Goal: Task Accomplishment & Management: Manage account settings

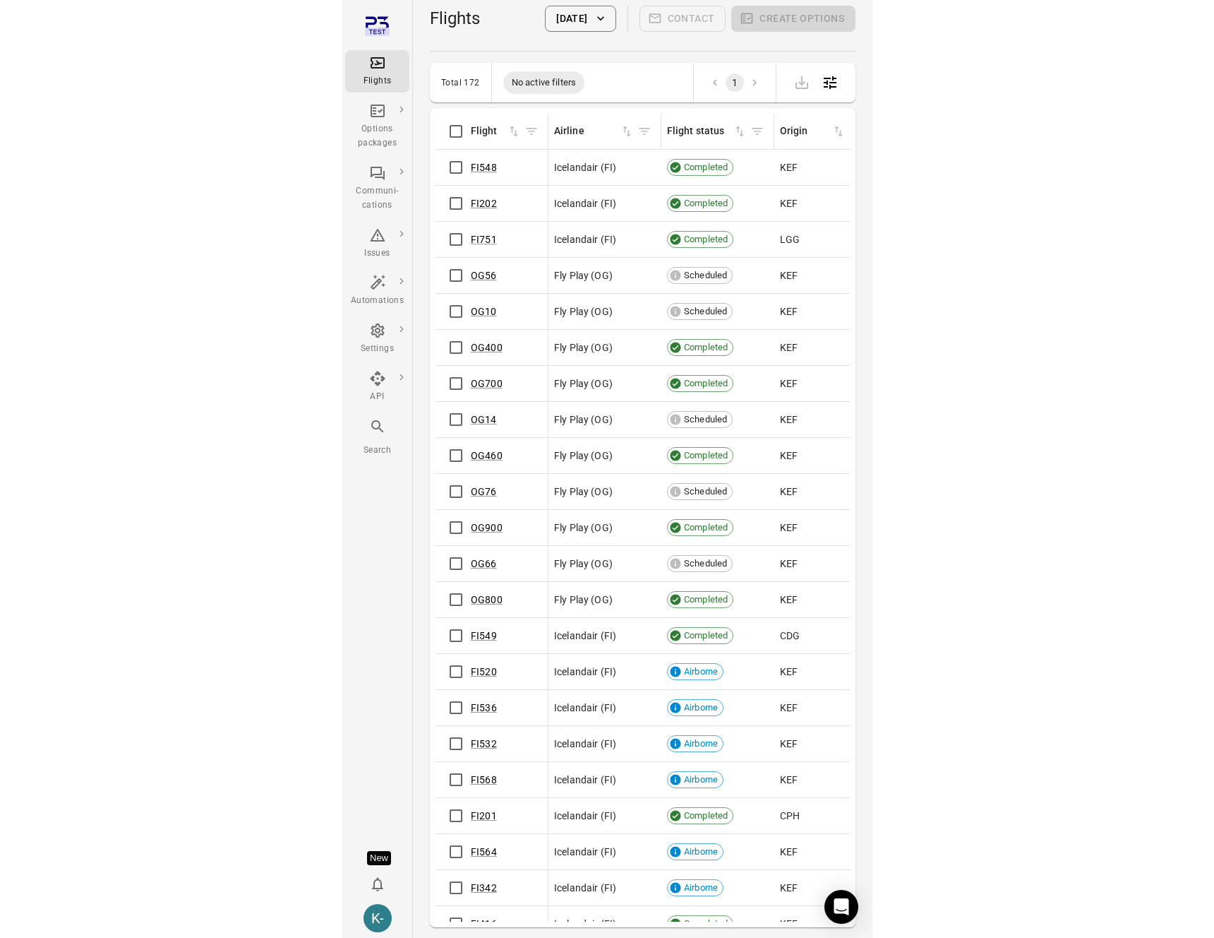
scroll to position [1, 0]
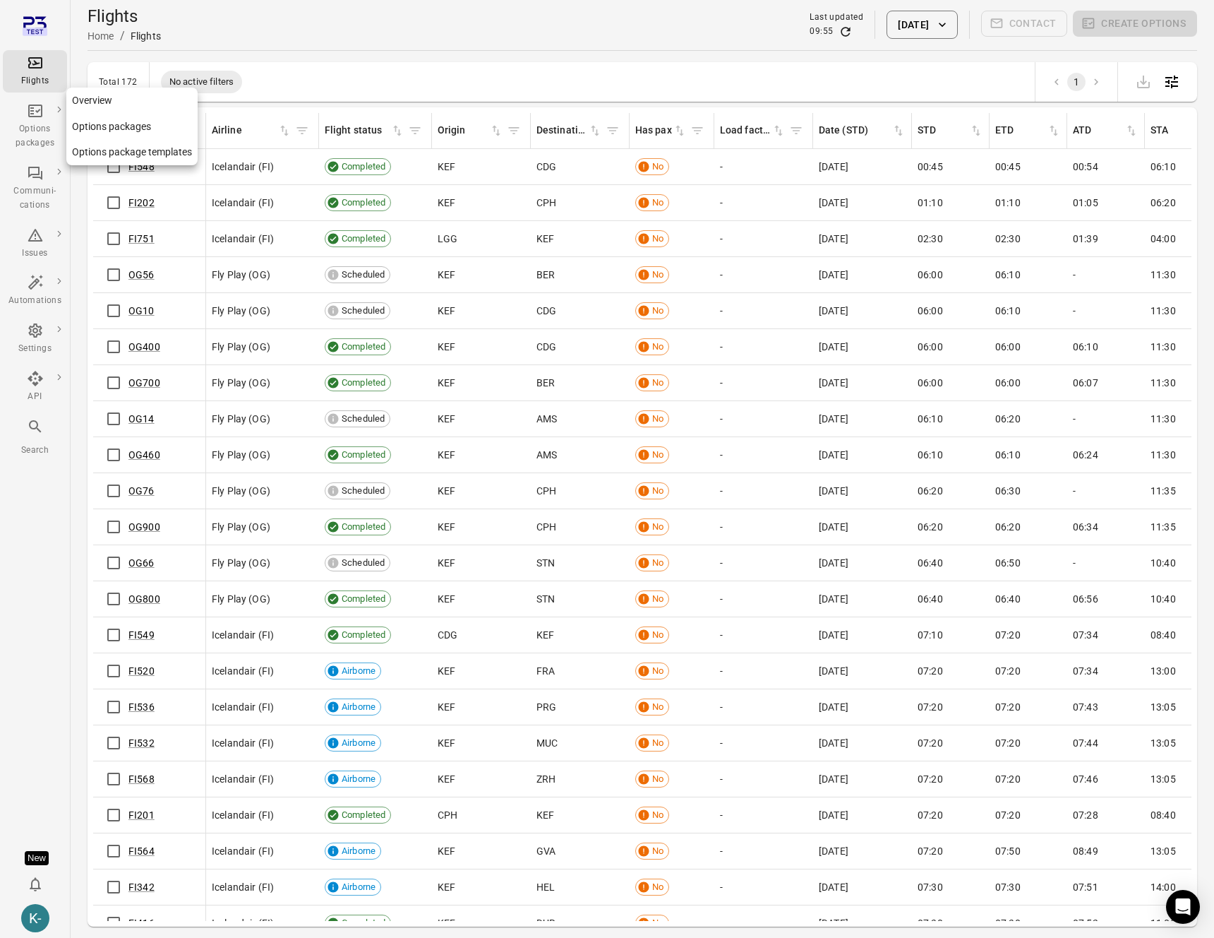
click at [92, 129] on link "Options packages" at bounding box center [131, 127] width 131 height 26
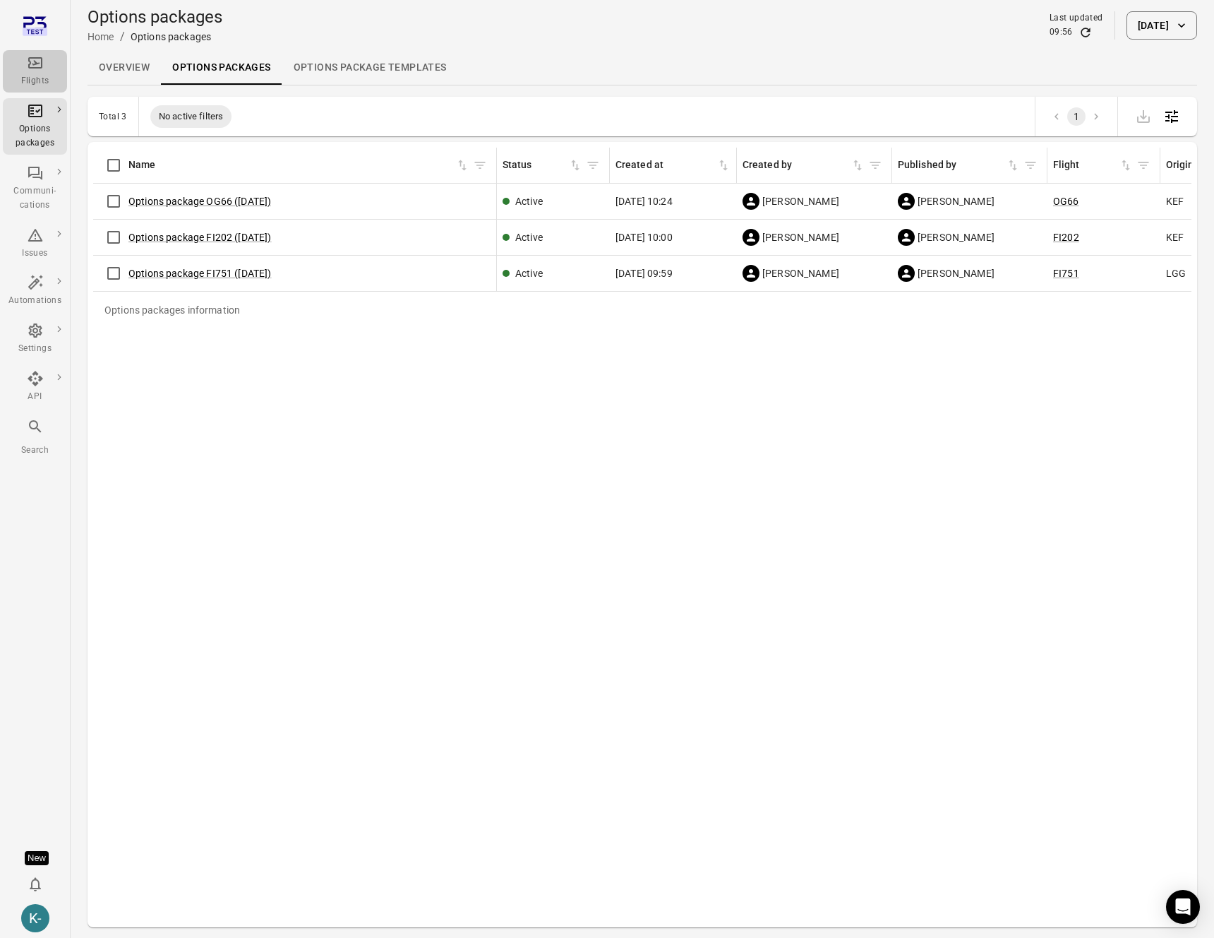
click at [35, 56] on icon "Main navigation" at bounding box center [35, 62] width 17 height 17
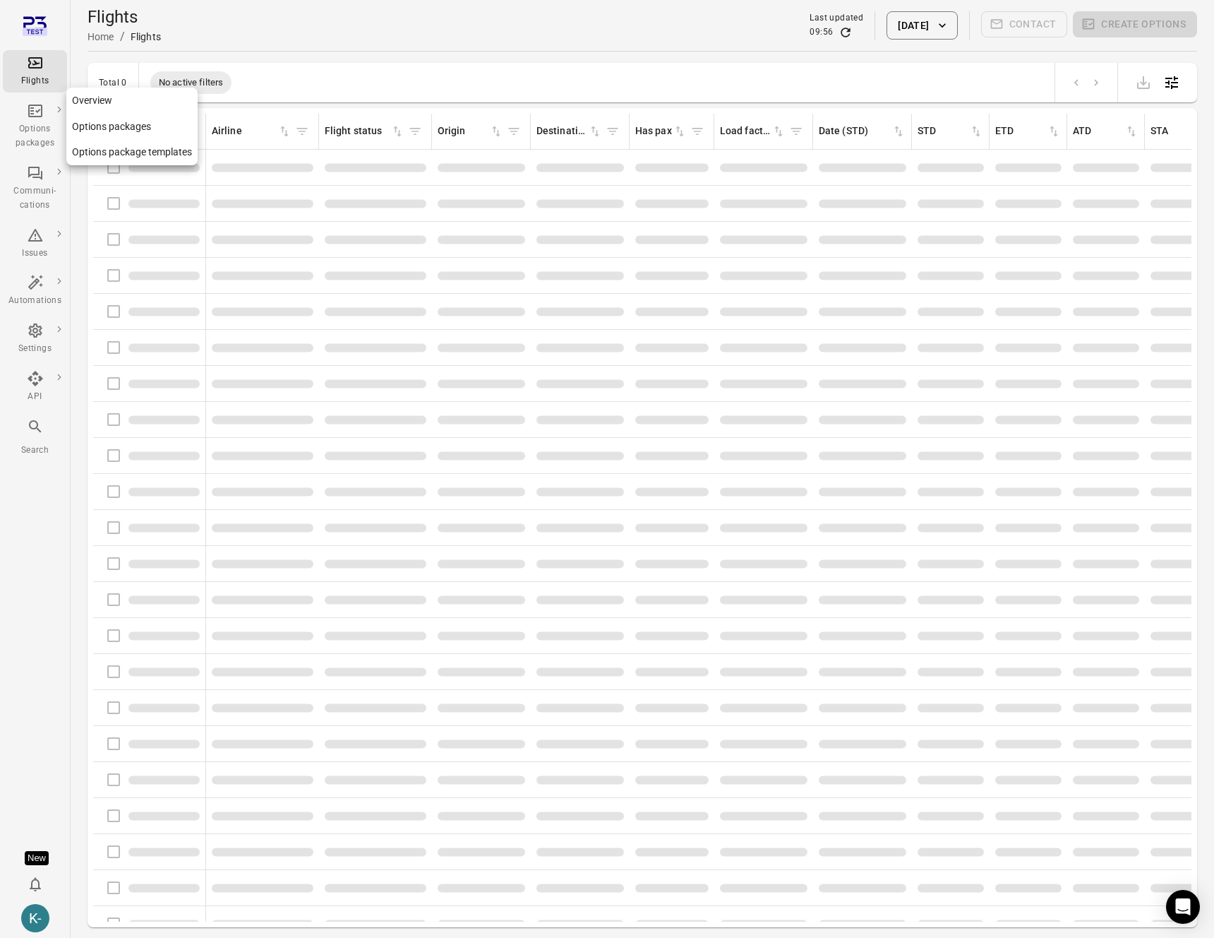
click at [35, 150] on link "Options packages" at bounding box center [35, 126] width 64 height 56
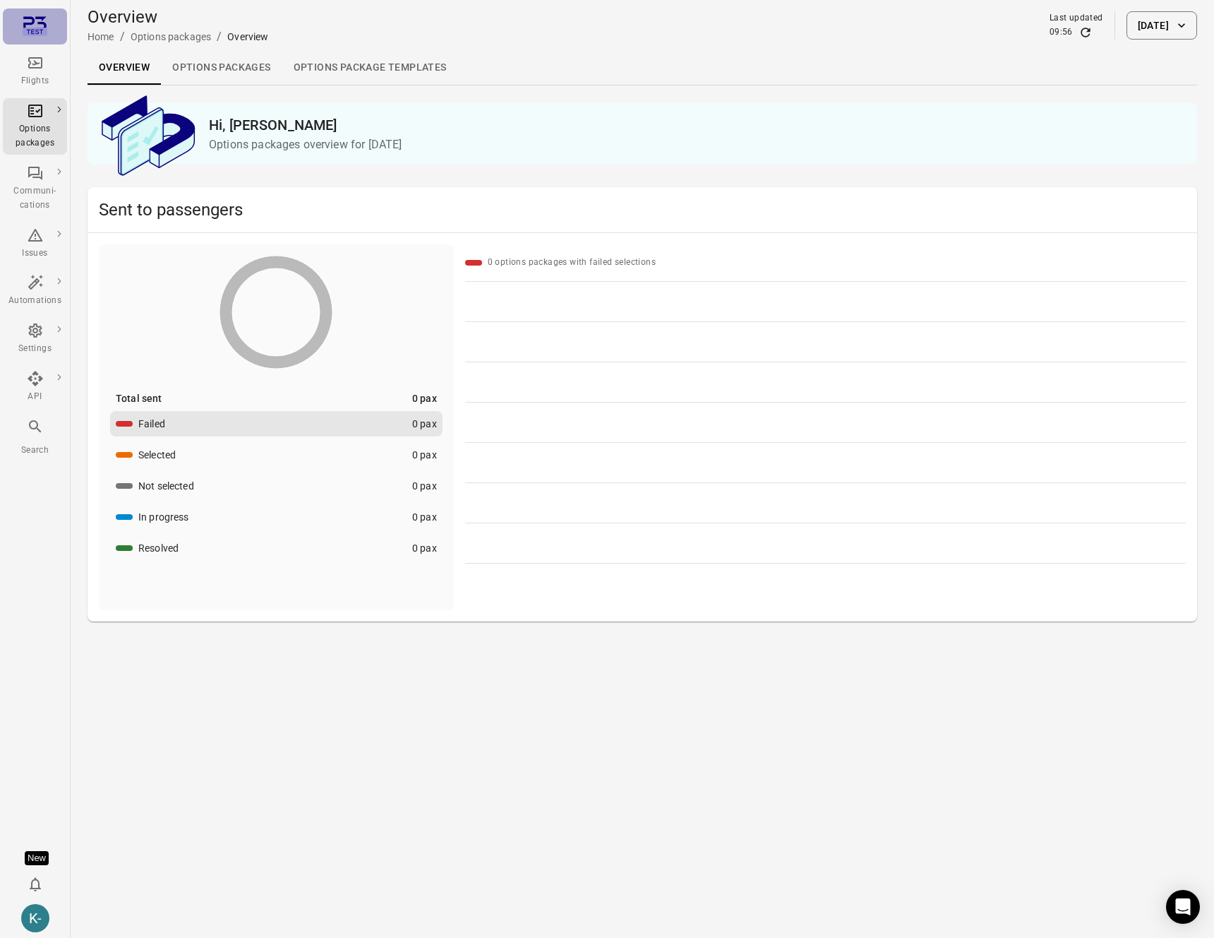
click at [49, 43] on link "Main navigation" at bounding box center [35, 26] width 64 height 36
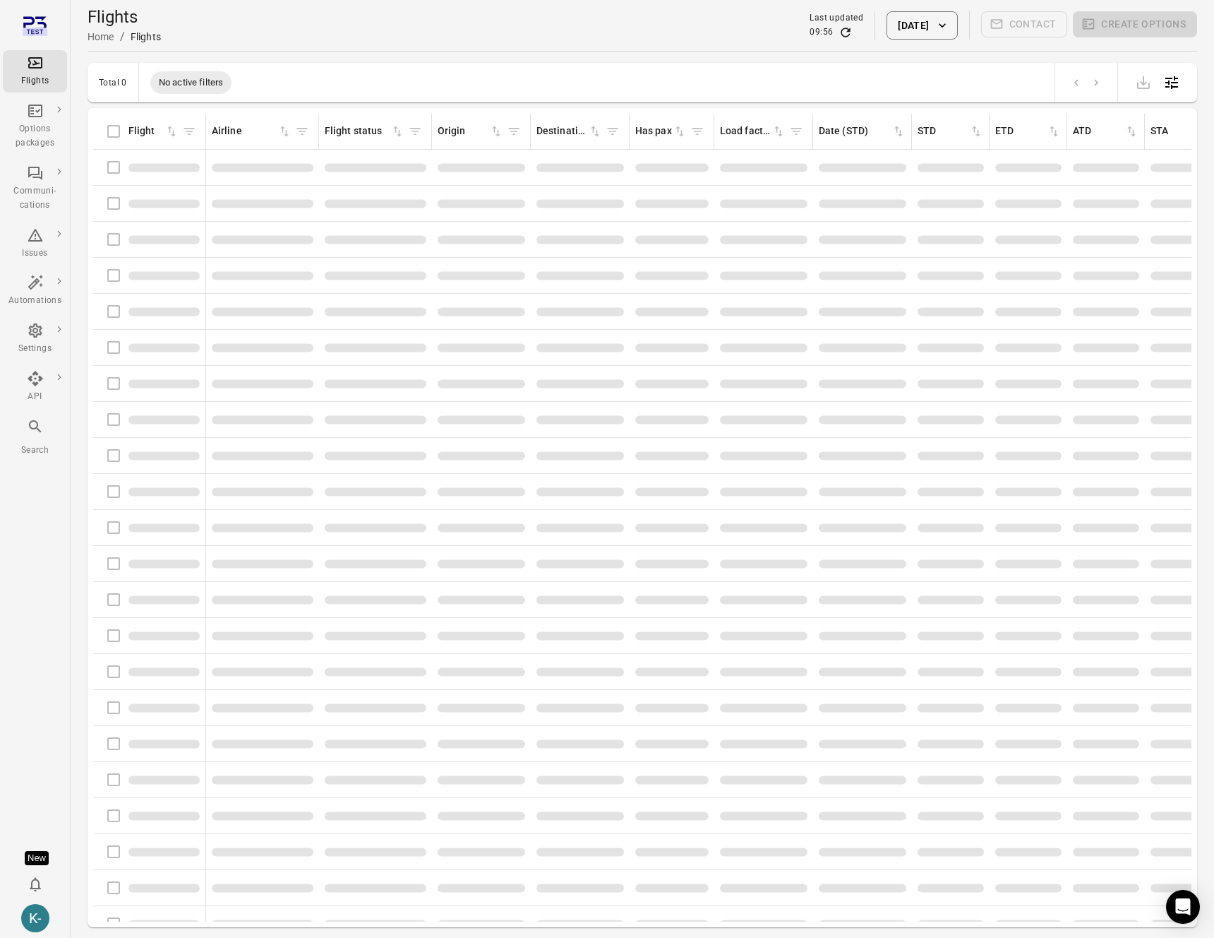
click at [40, 61] on icon "Main navigation" at bounding box center [35, 62] width 17 height 17
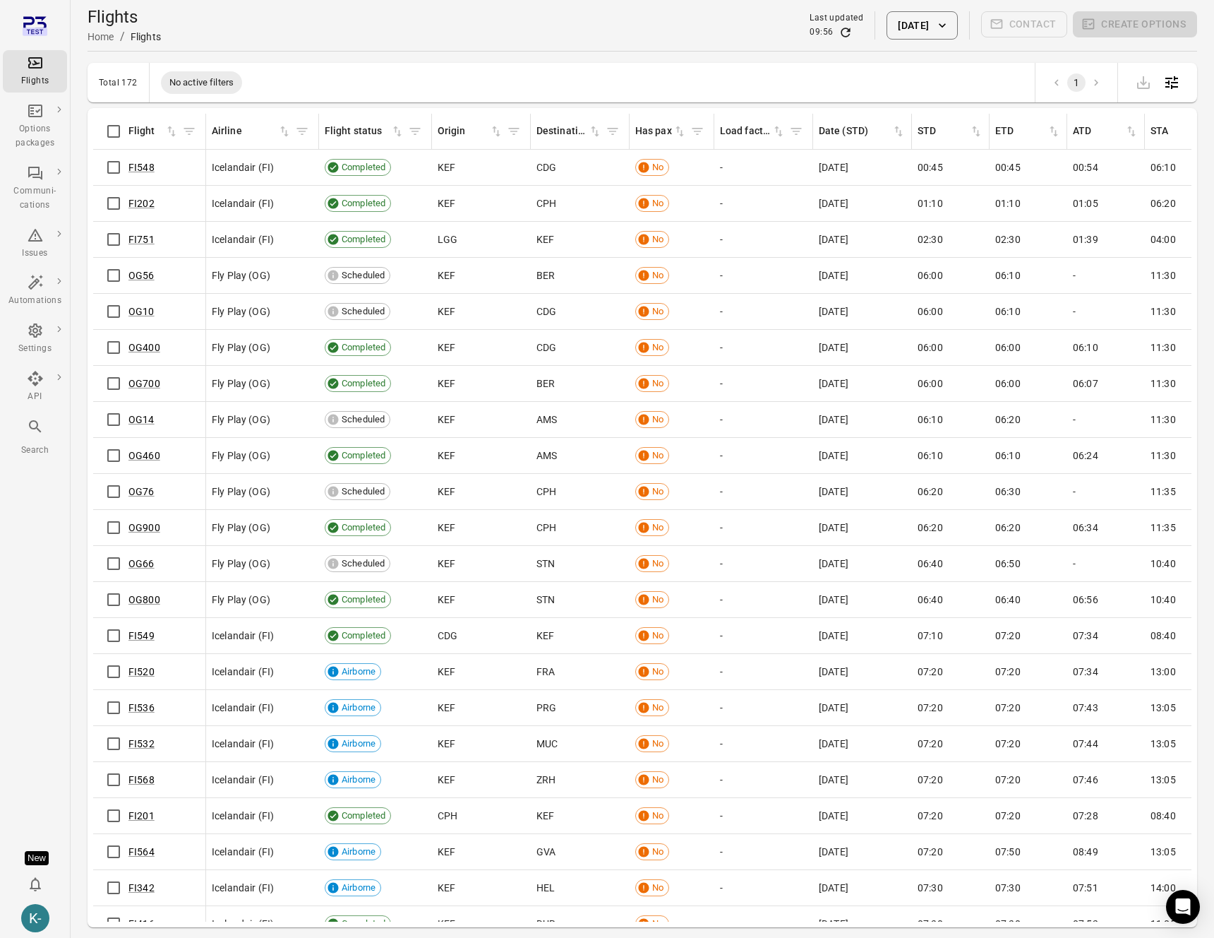
click at [530, 25] on button "[DATE]" at bounding box center [922, 25] width 71 height 28
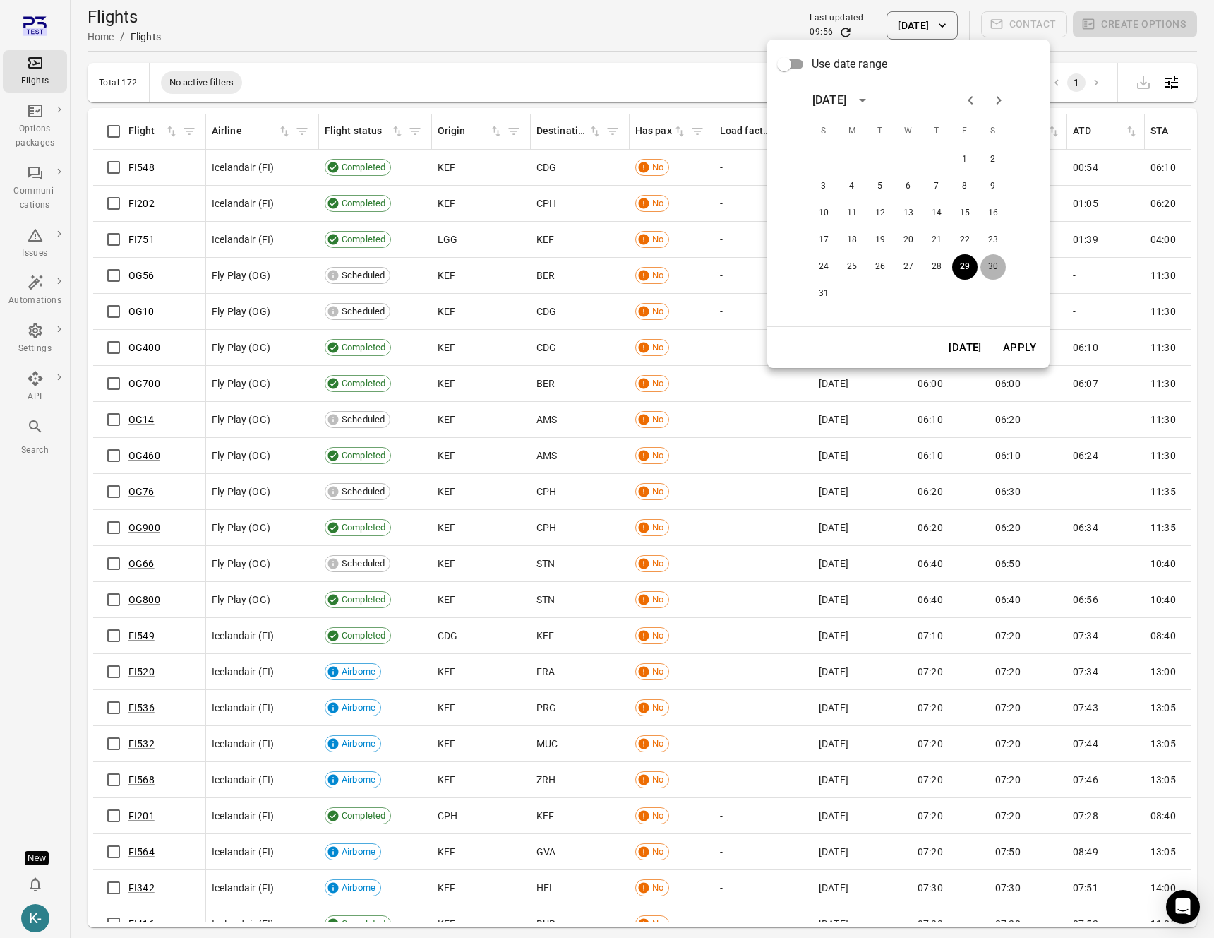
click at [530, 269] on button "30" at bounding box center [993, 266] width 25 height 25
click at [530, 359] on button "Apply" at bounding box center [1020, 348] width 49 height 30
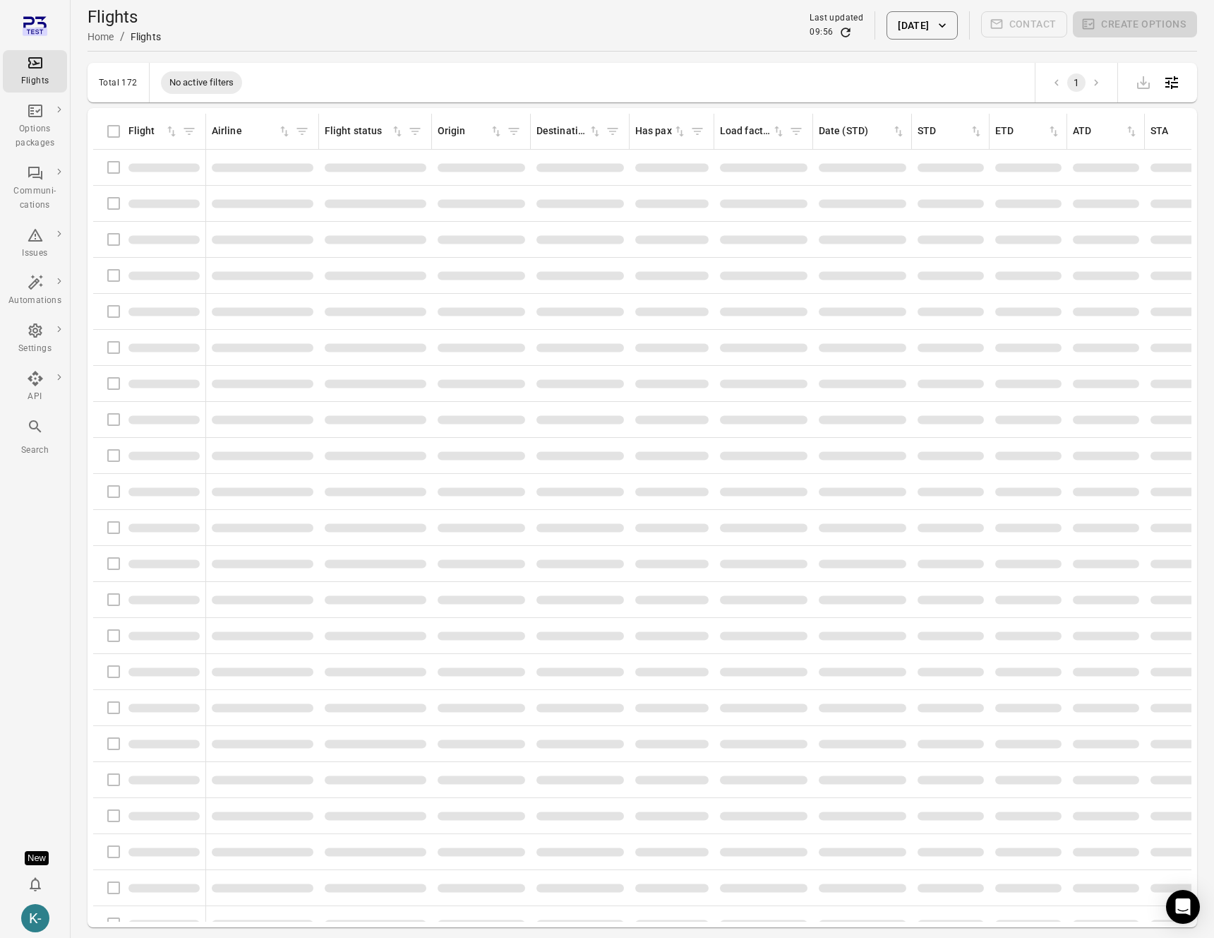
click at [109, 309] on div "Flights information" at bounding box center [149, 312] width 101 height 30
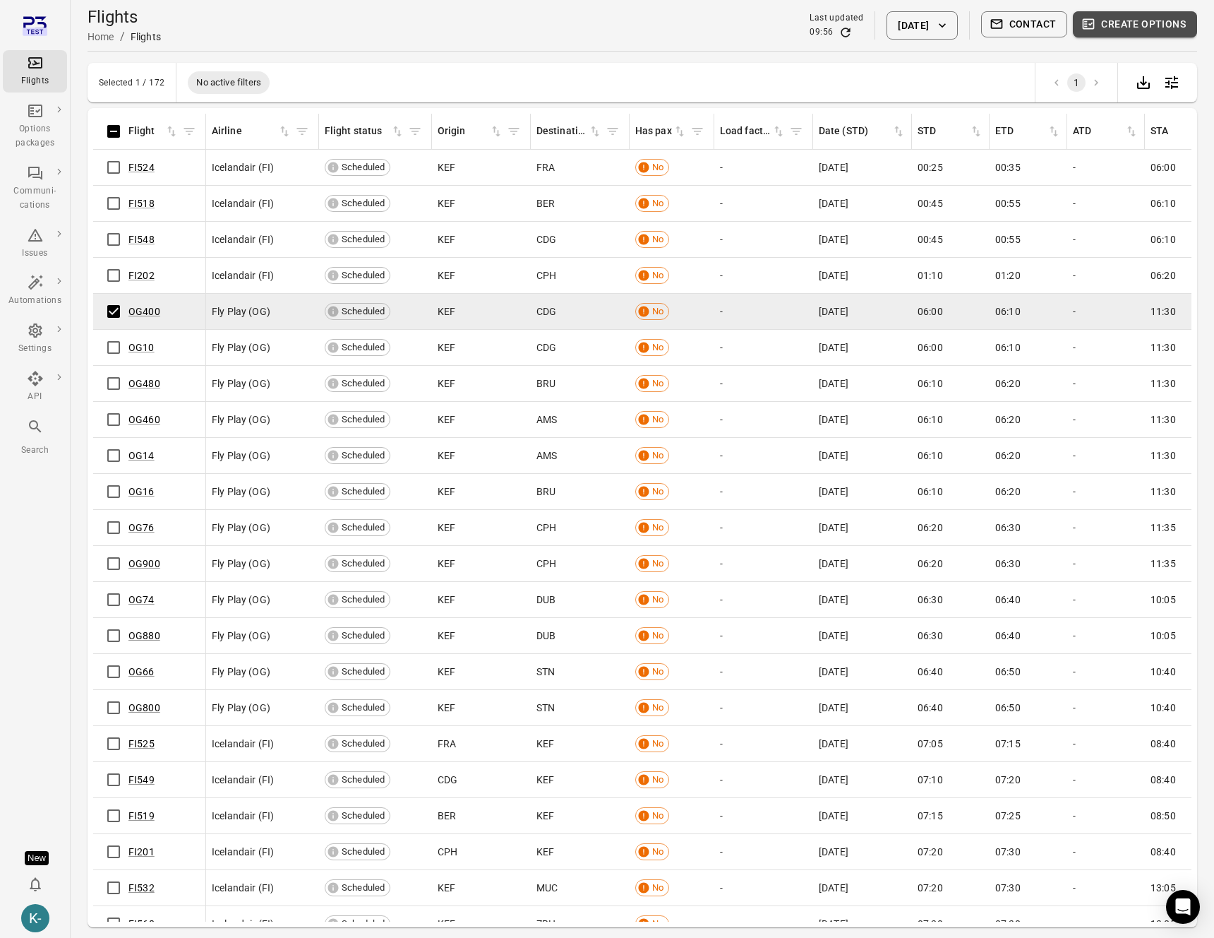
click at [530, 29] on button "Create options" at bounding box center [1135, 24] width 124 height 26
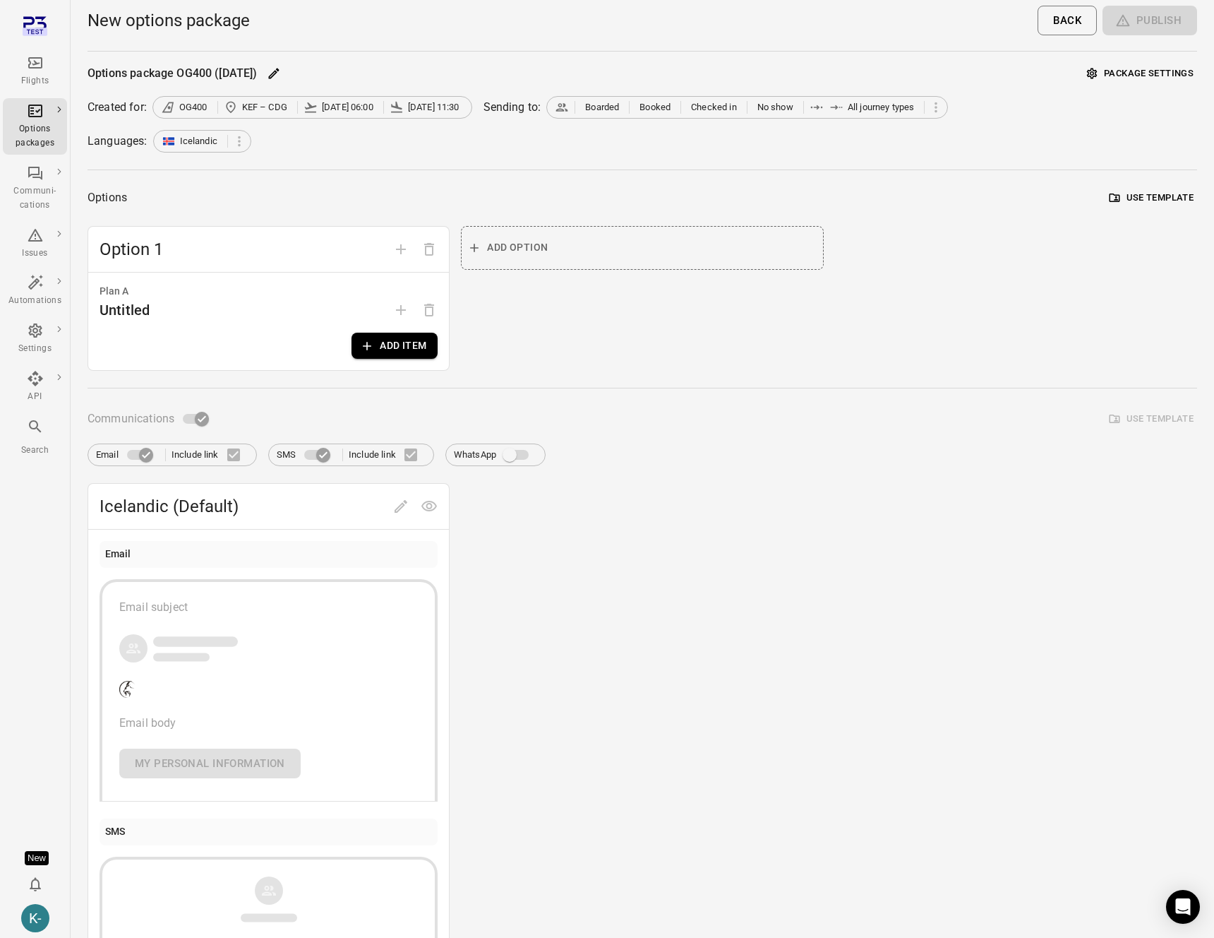
click at [395, 508] on span "Edit" at bounding box center [401, 504] width 28 height 13
click at [383, 345] on button "Add item" at bounding box center [395, 346] width 86 height 26
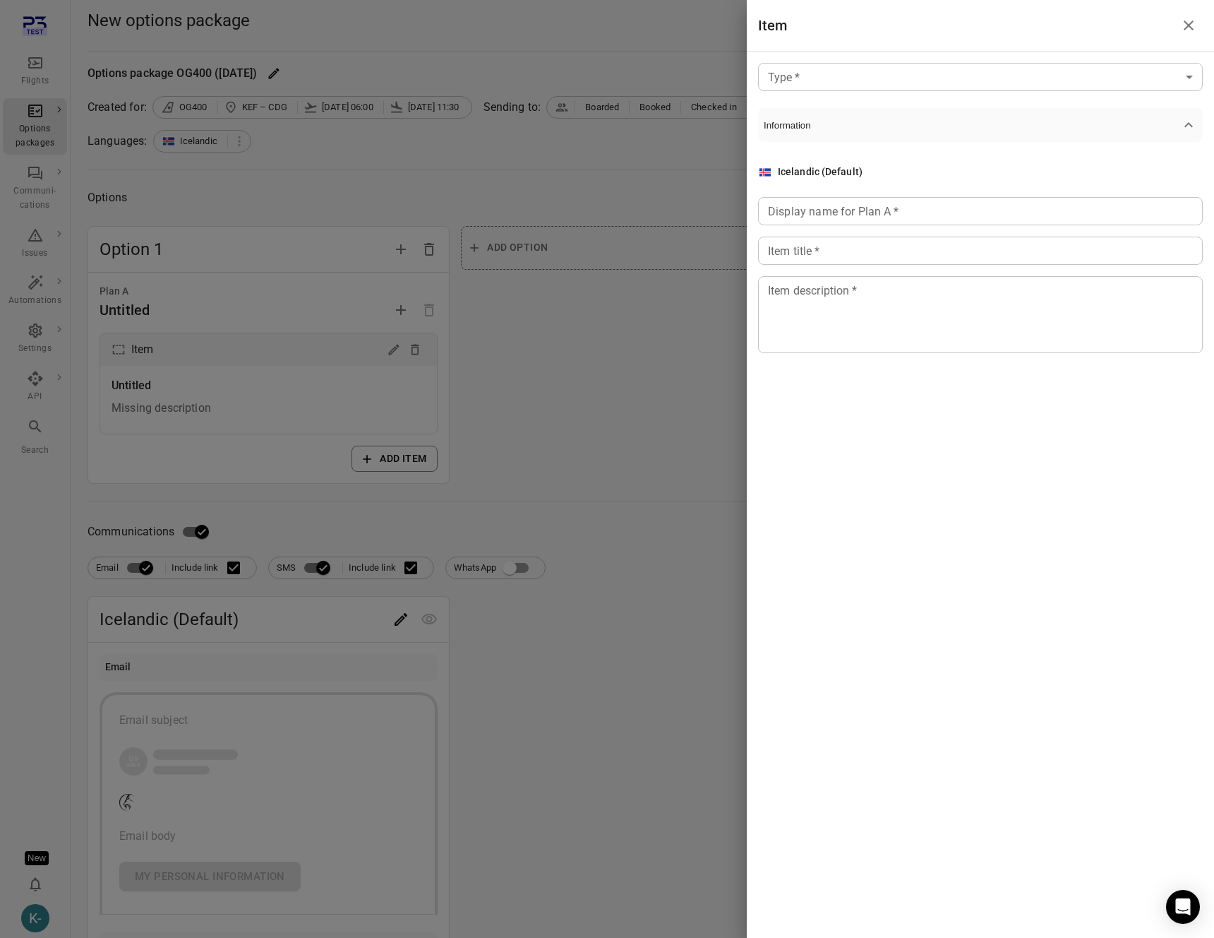
click at [530, 80] on body "Flights Options packages Communi-cations Issues Automations Settings API Search…" at bounding box center [607, 604] width 1214 height 1208
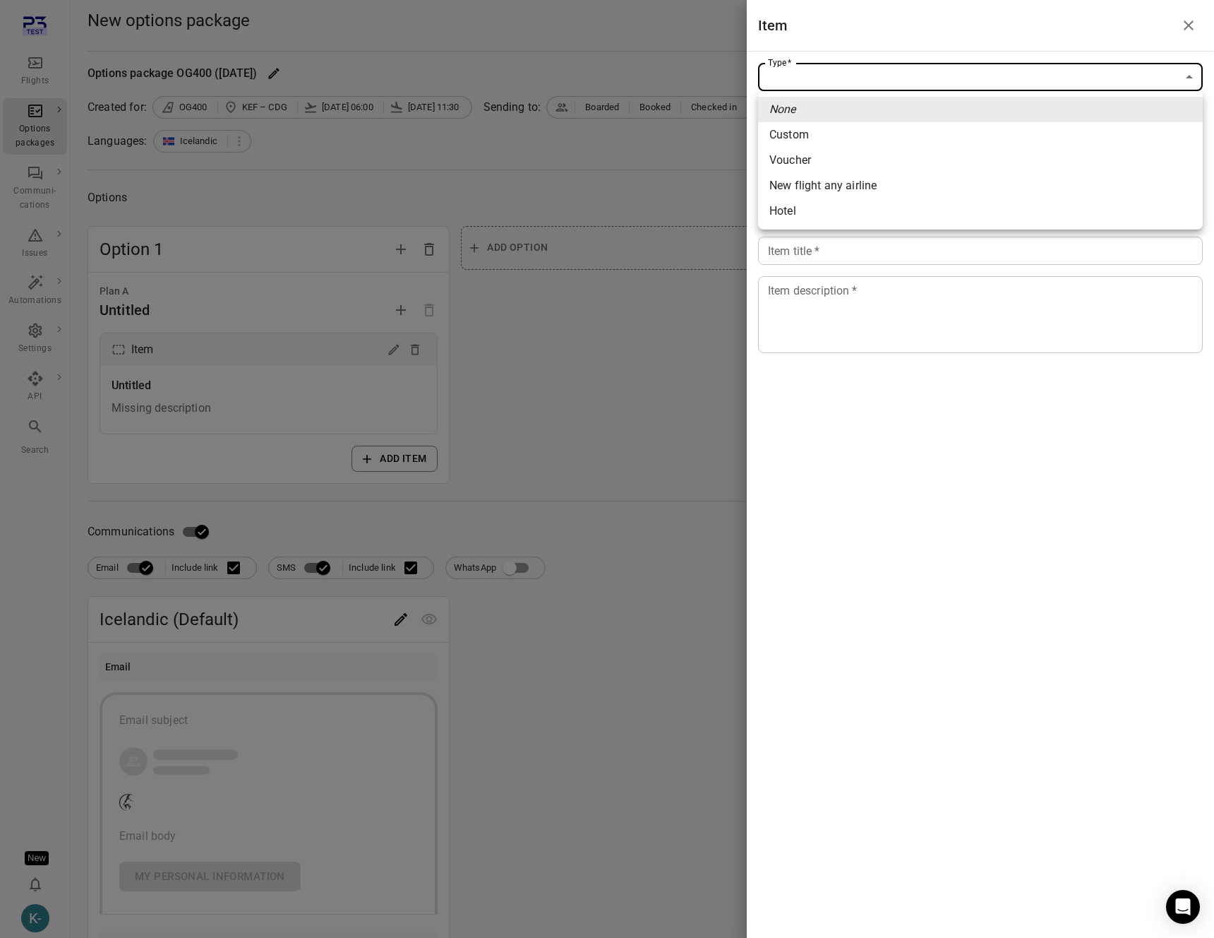
click at [530, 129] on span "Custom" at bounding box center [981, 134] width 422 height 17
type input "******"
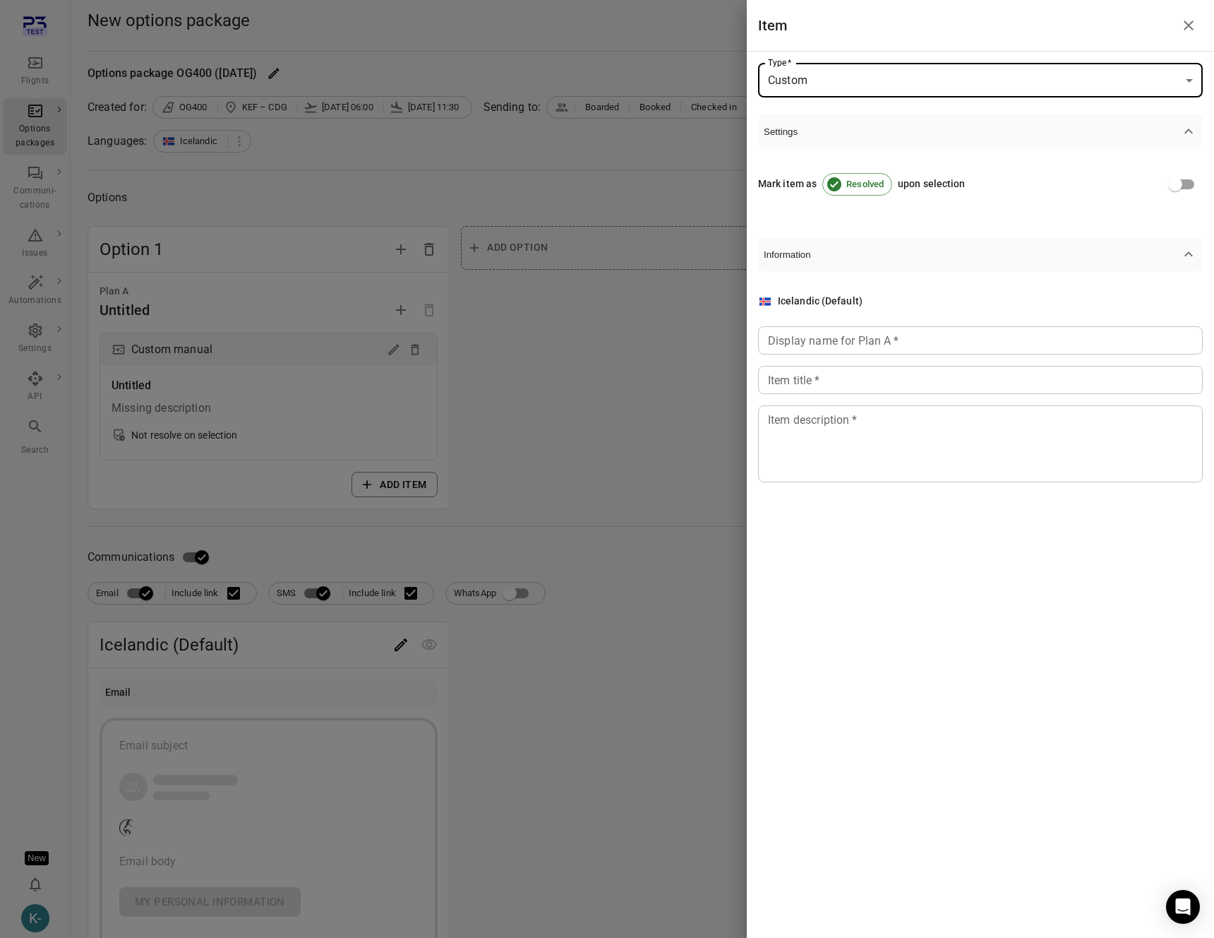
click at [530, 335] on input "Display name for Plan A   *" at bounding box center [980, 340] width 445 height 28
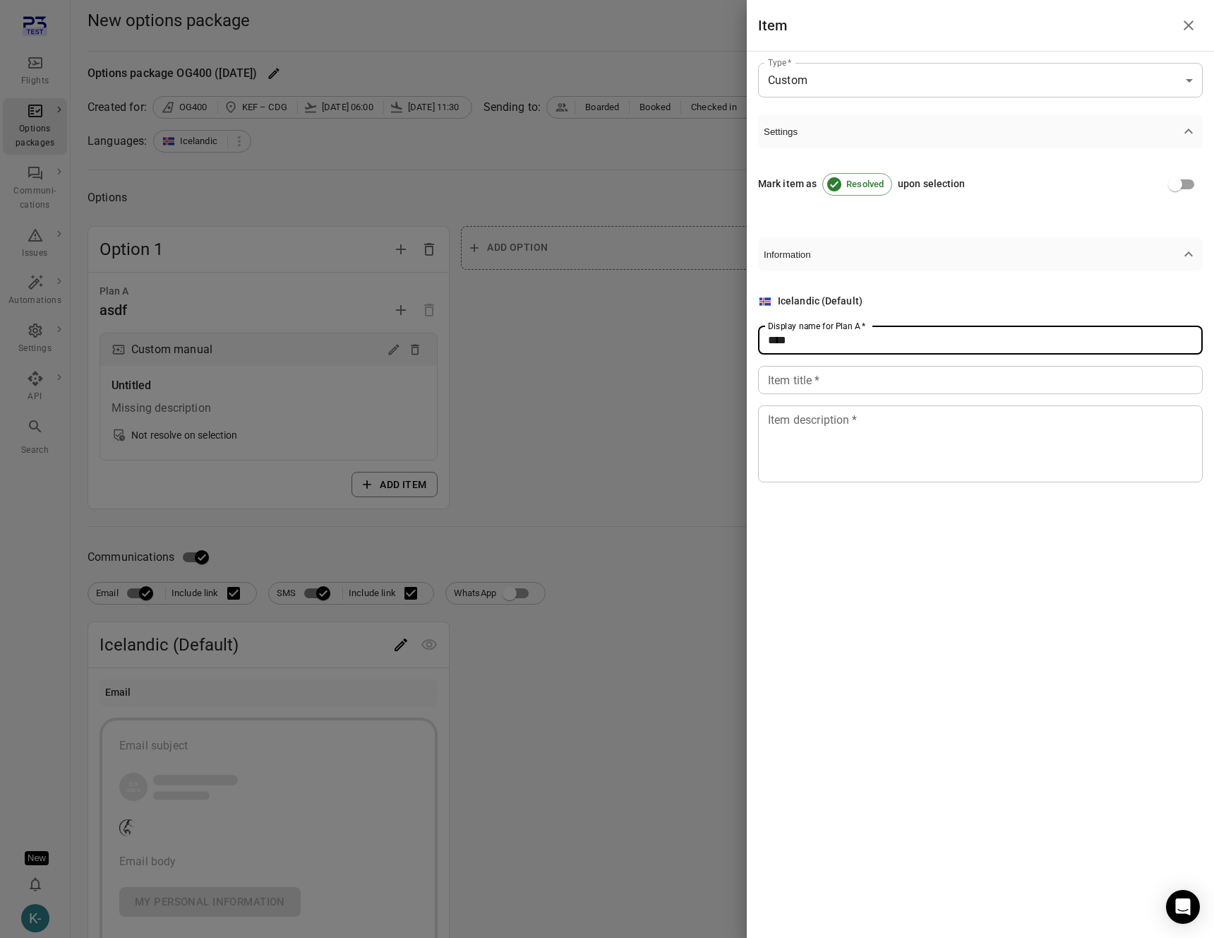
type input "****"
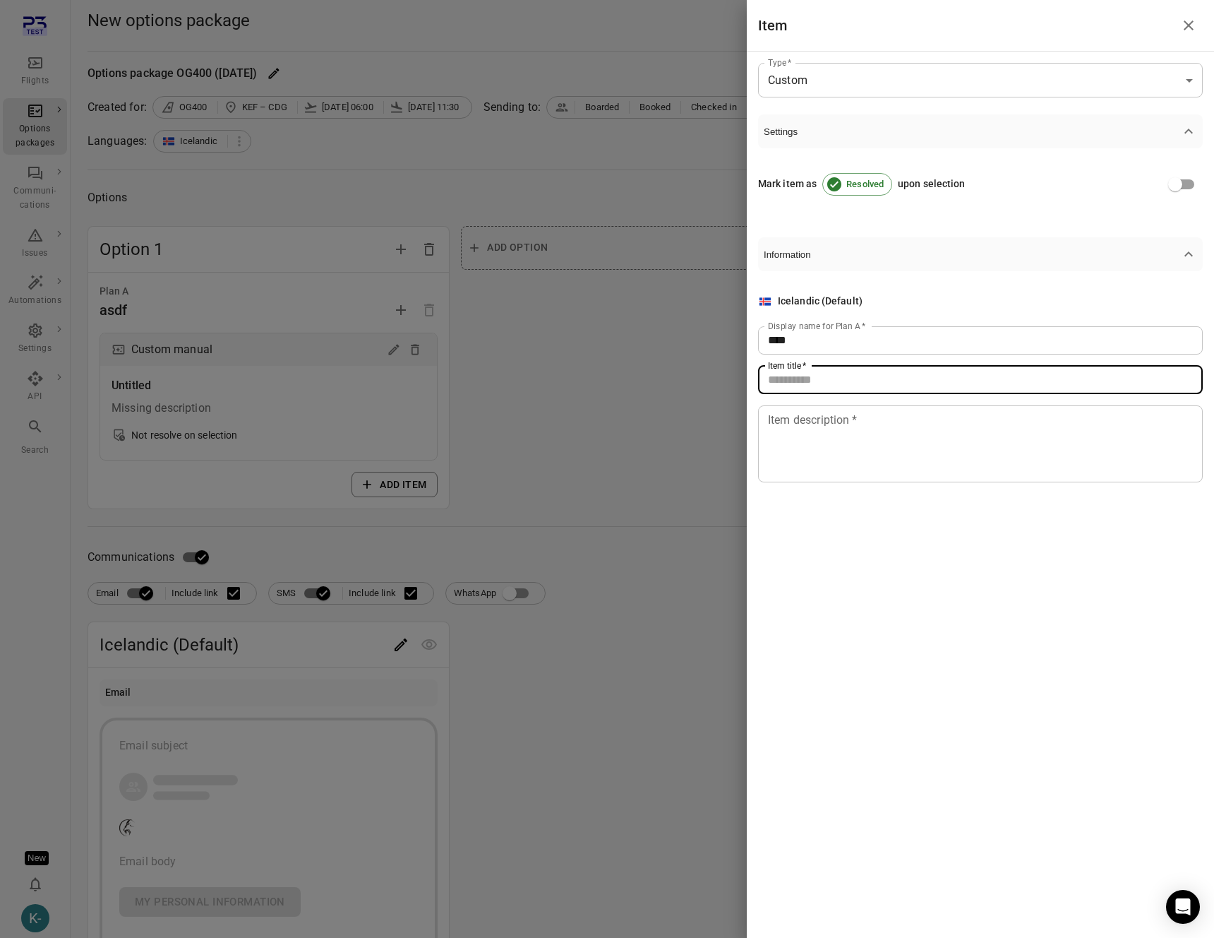
click at [530, 371] on div "Item title   * Item title   *" at bounding box center [980, 380] width 445 height 28
type input "****"
click at [530, 426] on textarea "Item description   *" at bounding box center [980, 443] width 425 height 65
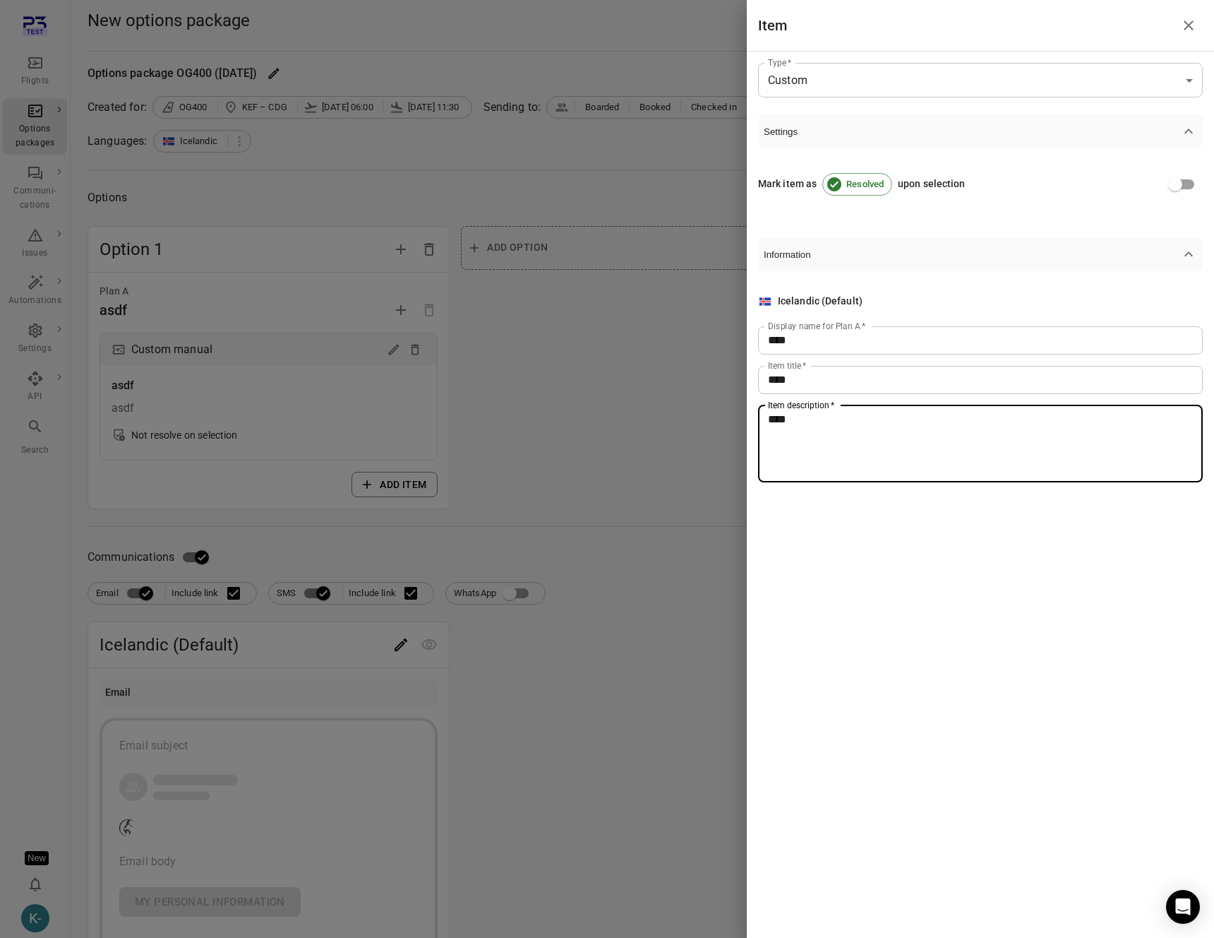
type textarea "****"
click at [530, 426] on div at bounding box center [607, 469] width 1214 height 938
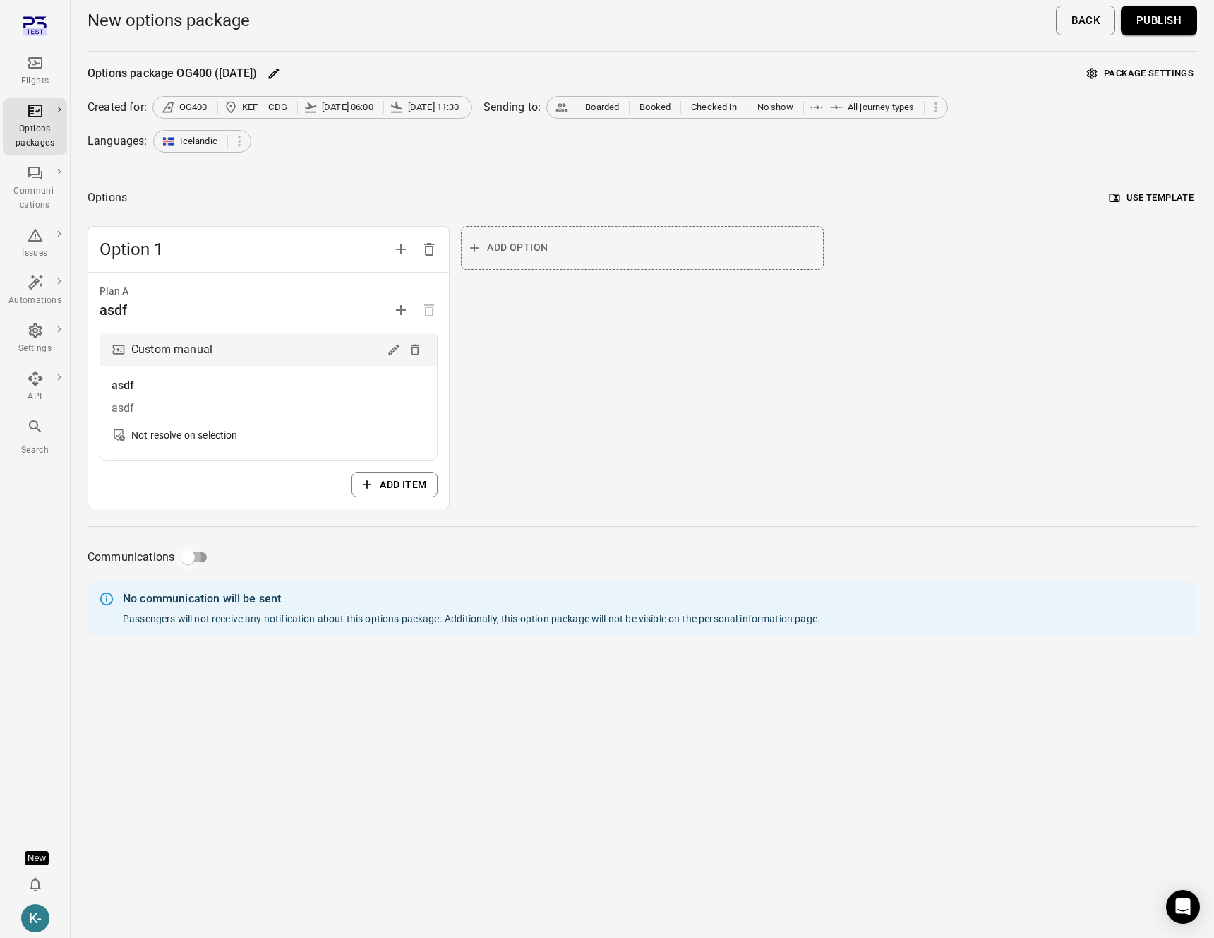
click at [530, 309] on div "Option 1 Plan A asdf Custom manual asdf asdf Not resolve on selection Add item …" at bounding box center [643, 368] width 1110 height 284
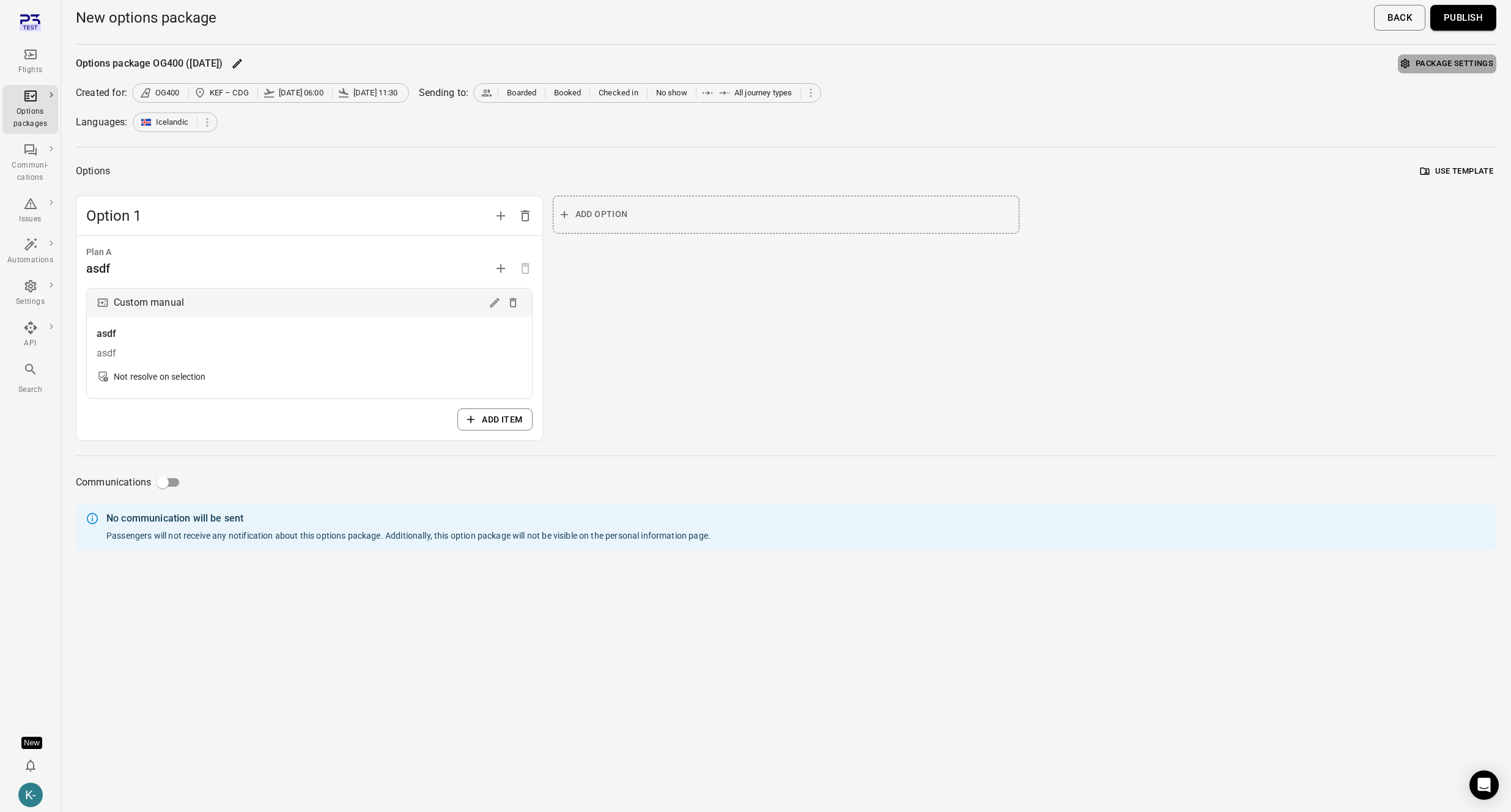
click at [459, 60] on button "Package settings" at bounding box center [1447, 64] width 99 height 19
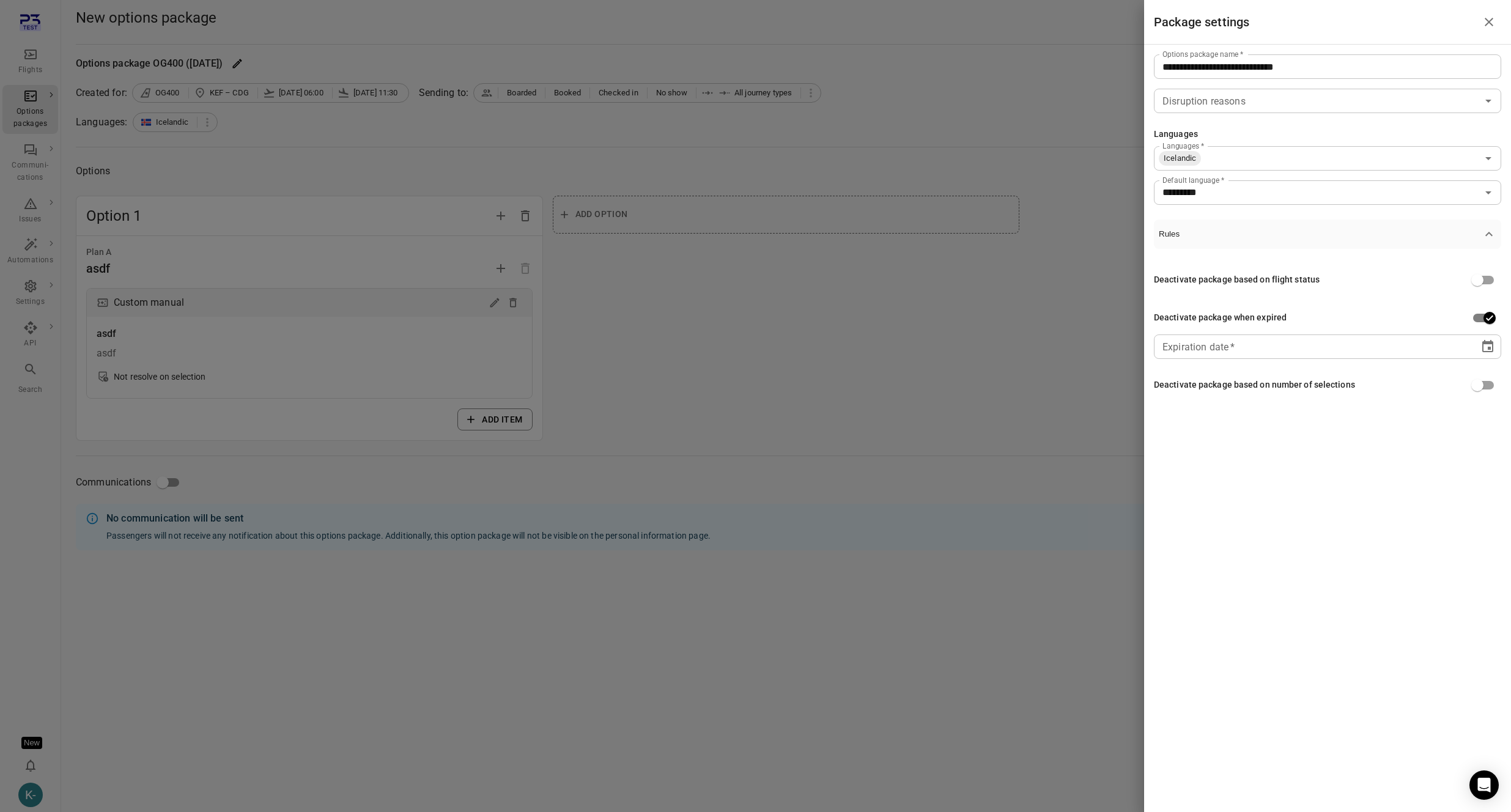
click at [459, 404] on div at bounding box center [755, 406] width 1511 height 812
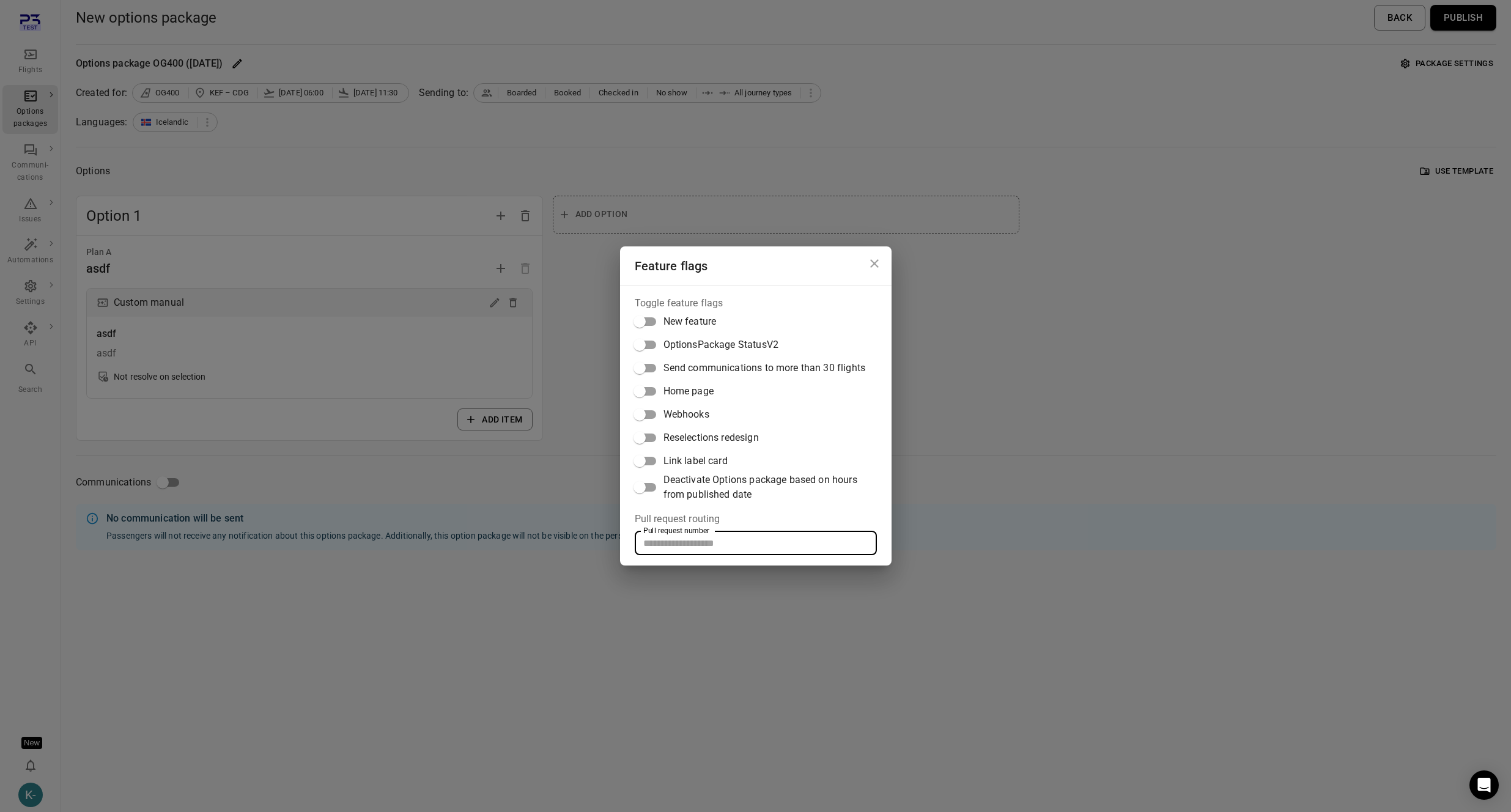
click at [459, 548] on input "Pull request number" at bounding box center [756, 543] width 242 height 24
paste input "**********"
type input "**********"
paste input "*****"
type input "*****"
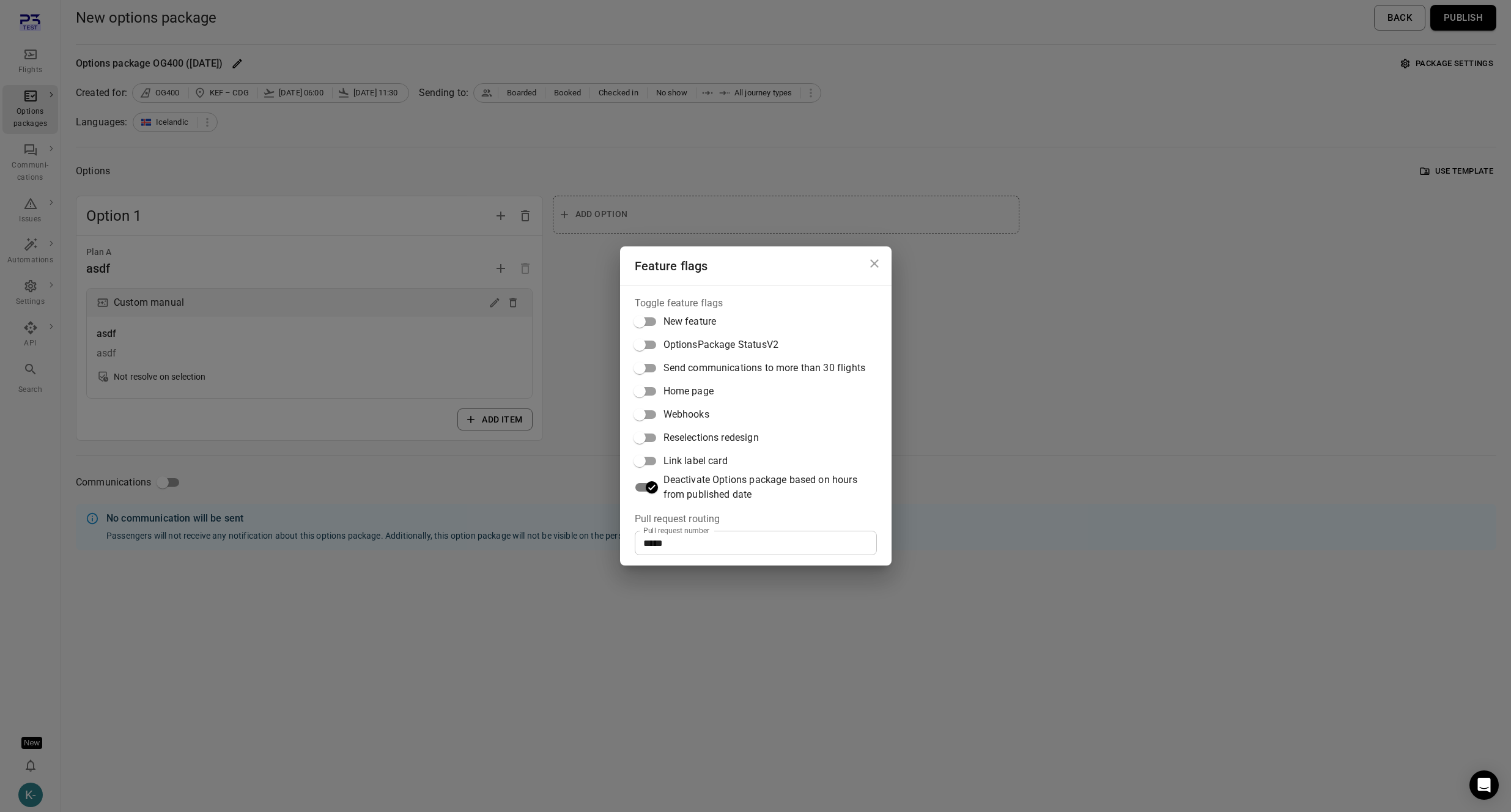
click at [459, 401] on div "Feature flags Toggle feature flags New feature OptionsPackage StatusV2 Send com…" at bounding box center [755, 406] width 1511 height 812
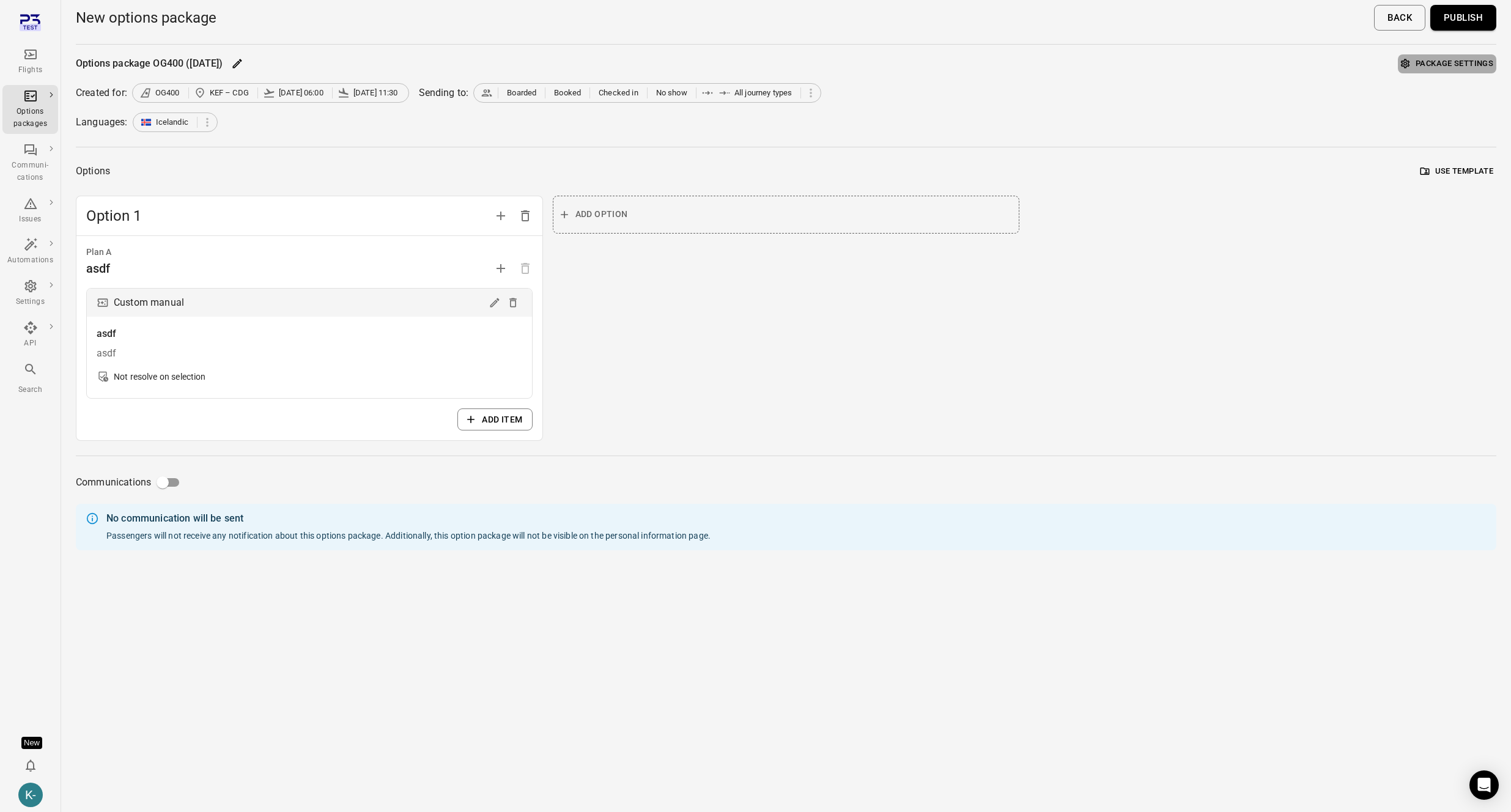
click at [459, 63] on button "Package settings" at bounding box center [1447, 64] width 99 height 19
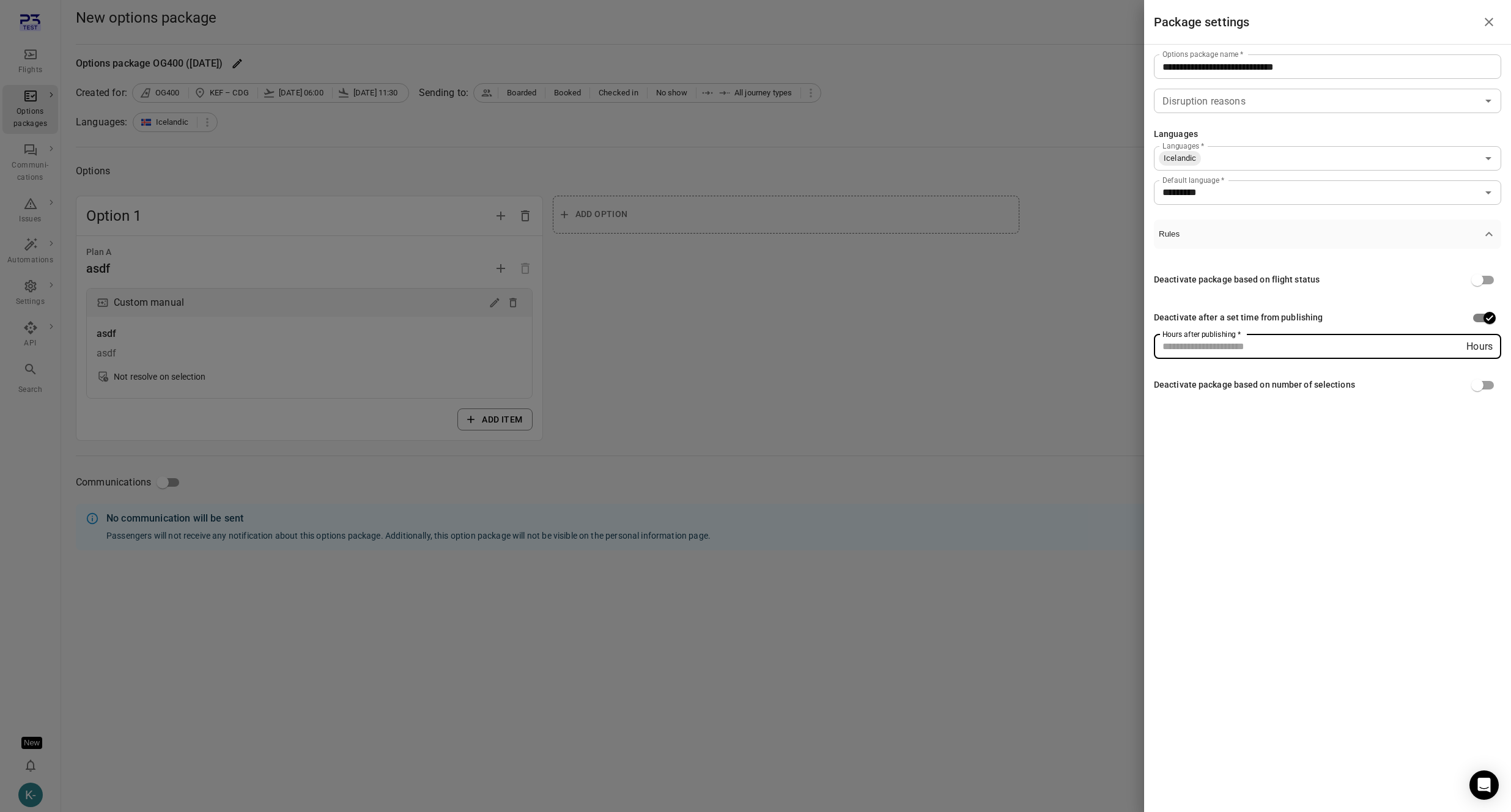
click at [459, 346] on input "Hours after publishing   *" at bounding box center [1309, 346] width 313 height 24
type input "*"
click at [459, 396] on div at bounding box center [755, 406] width 1511 height 812
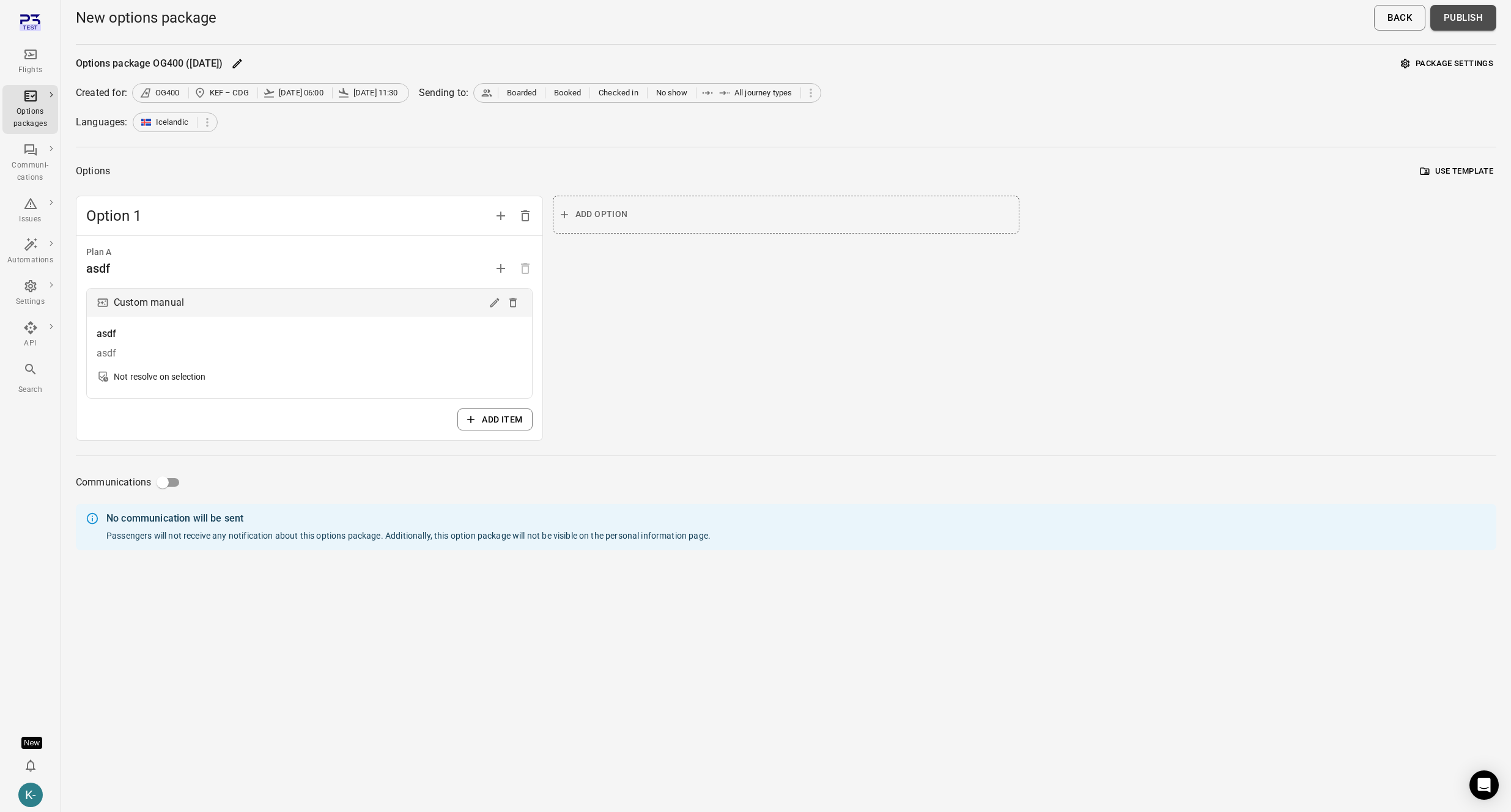
click at [459, 22] on button "Publish" at bounding box center [1463, 18] width 66 height 26
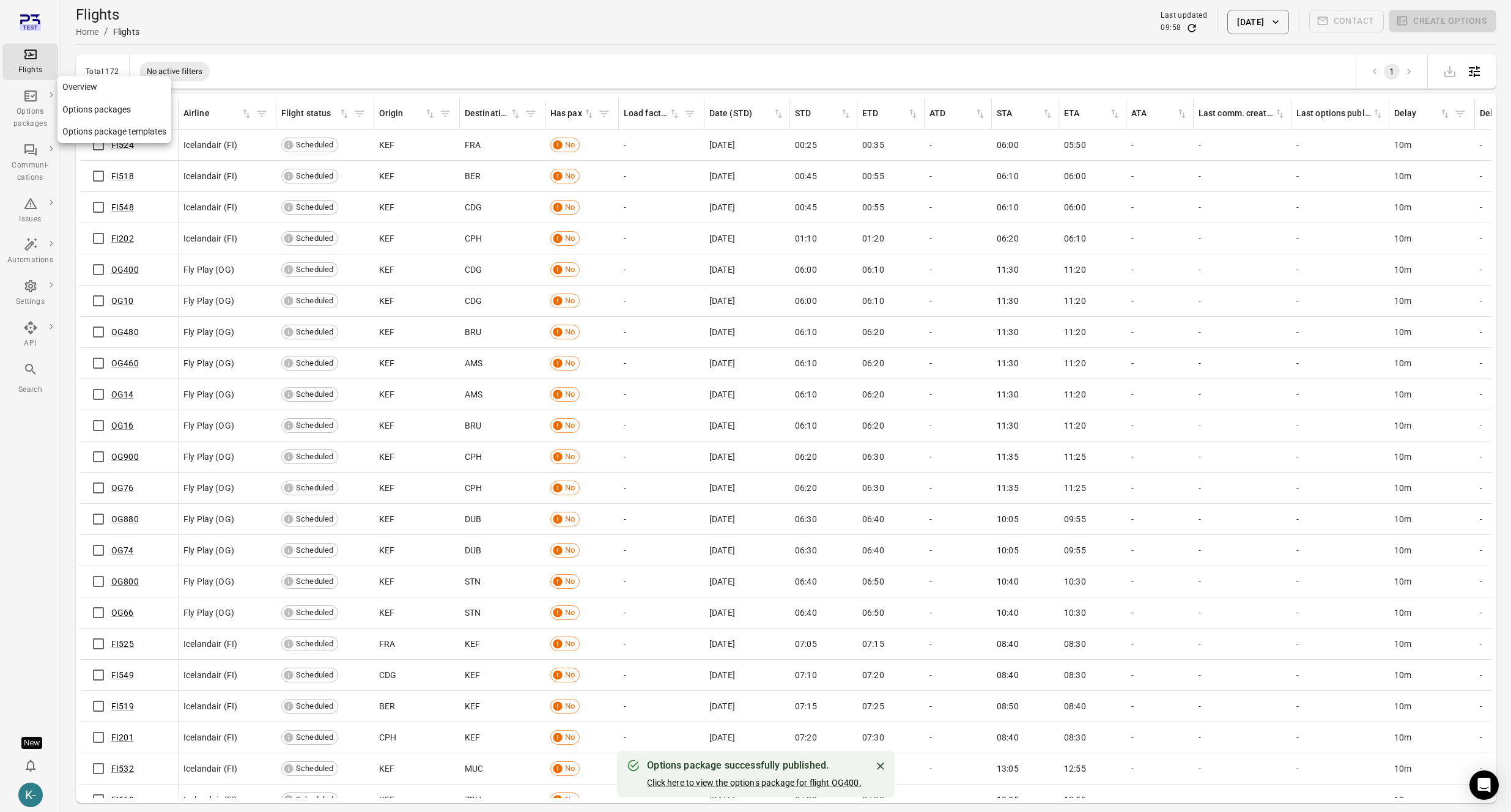
click at [94, 109] on link "Options packages" at bounding box center [113, 110] width 113 height 23
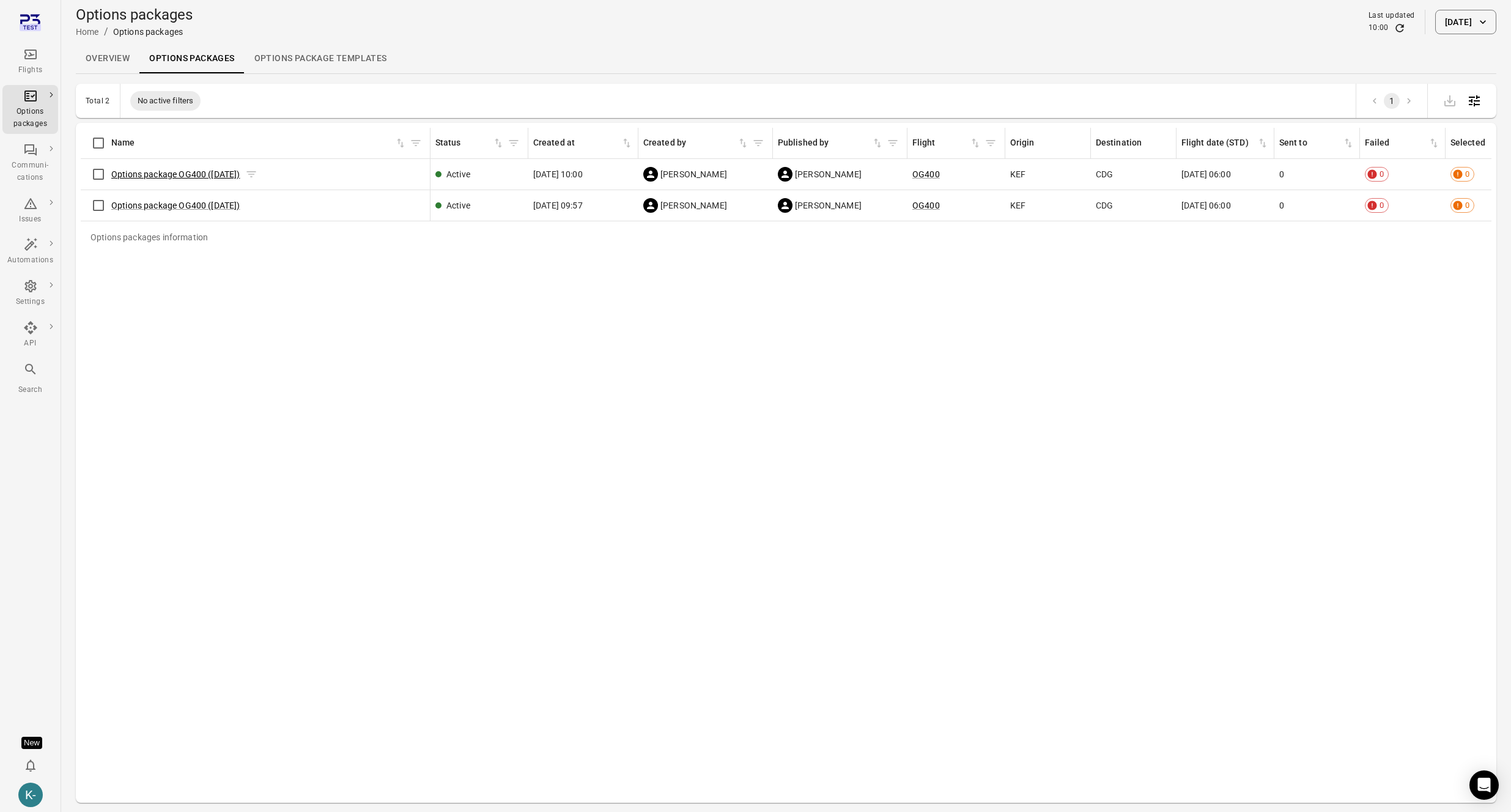
click at [144, 177] on link "Options package OG400 ([DATE])" at bounding box center [176, 174] width 129 height 10
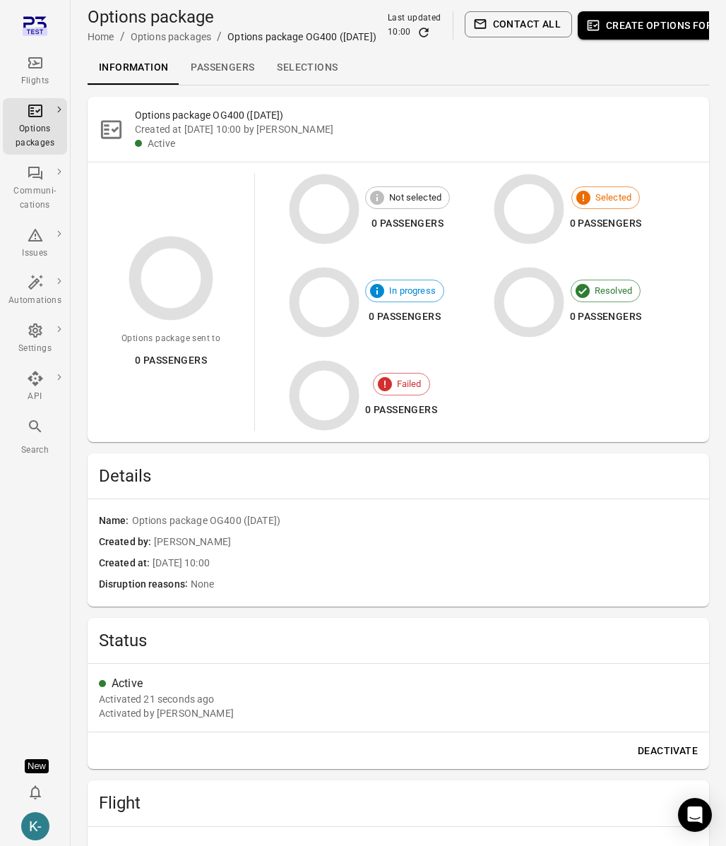
click at [382, 449] on div "Options package OG400 ([DATE]) Created at [DATE] 10:00 by [PERSON_NAME] - avila…" at bounding box center [398, 791] width 621 height 1389
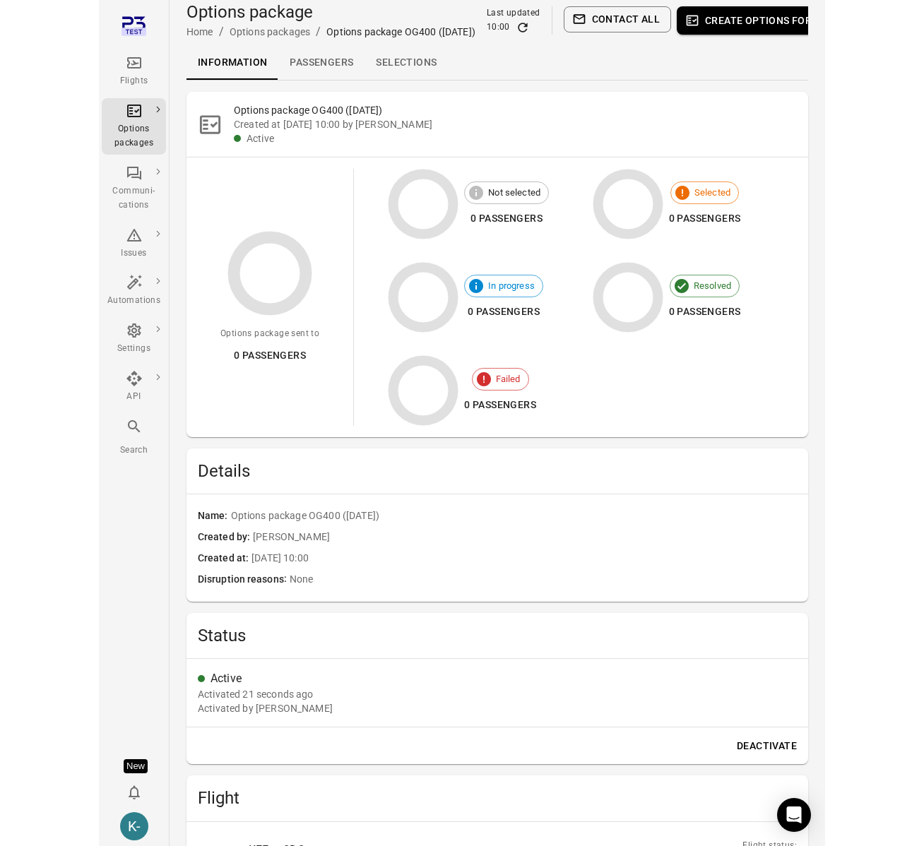
scroll to position [7, 0]
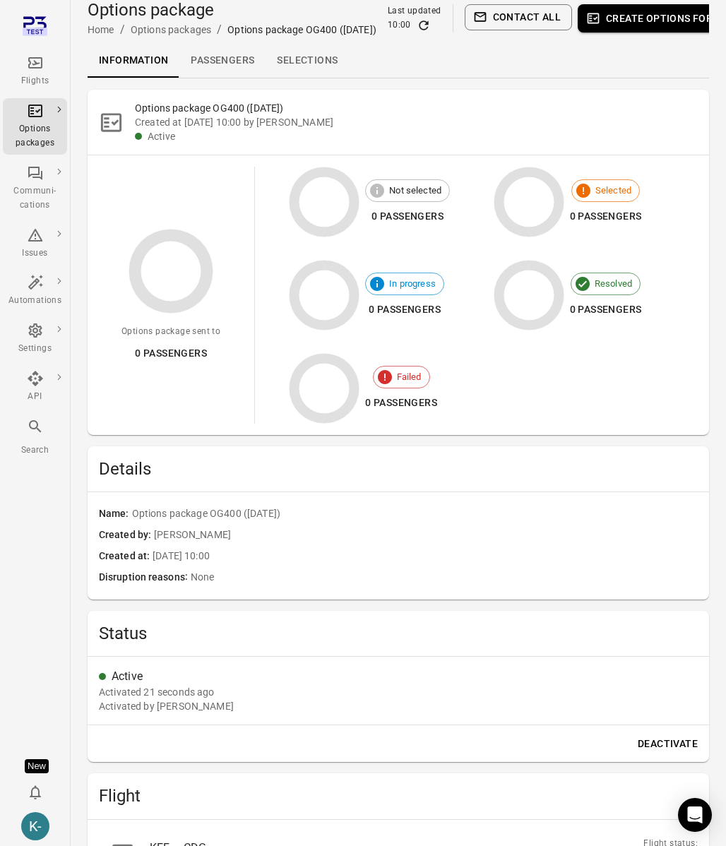
click at [477, 443] on div "Options package OG400 (30 Aug) Created at 29 Aug 2025 10:00 by Kristinn - avila…" at bounding box center [398, 784] width 621 height 1389
click at [278, 470] on h2 "Details" at bounding box center [398, 469] width 599 height 23
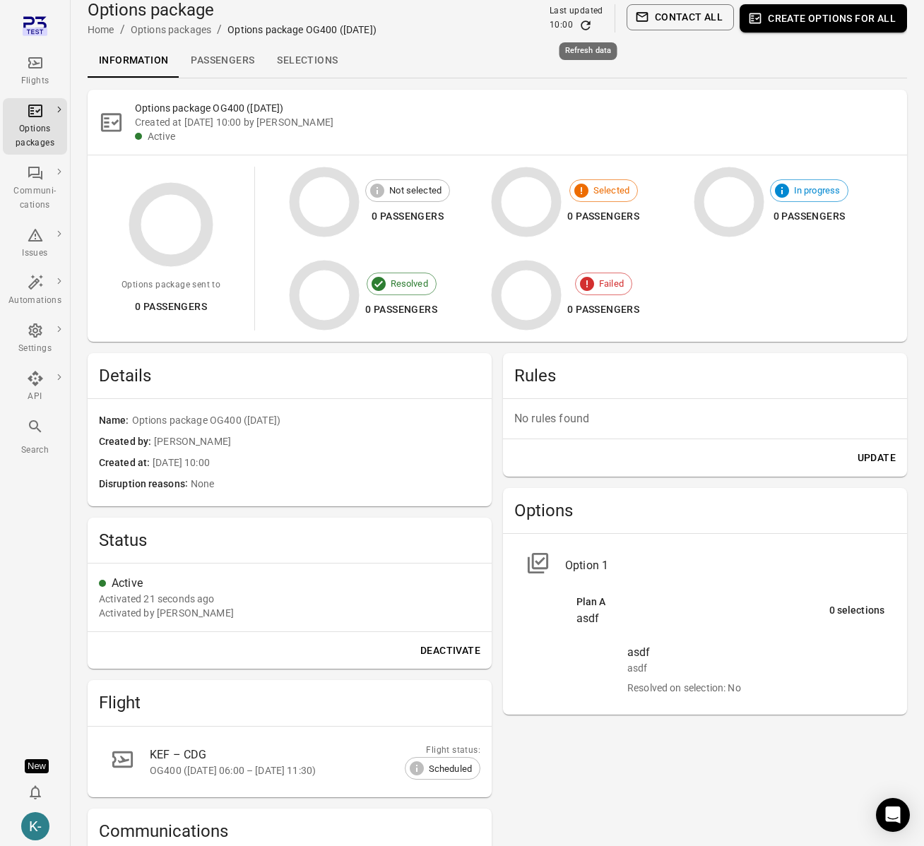
click at [587, 25] on icon "Refresh data" at bounding box center [585, 25] width 14 height 14
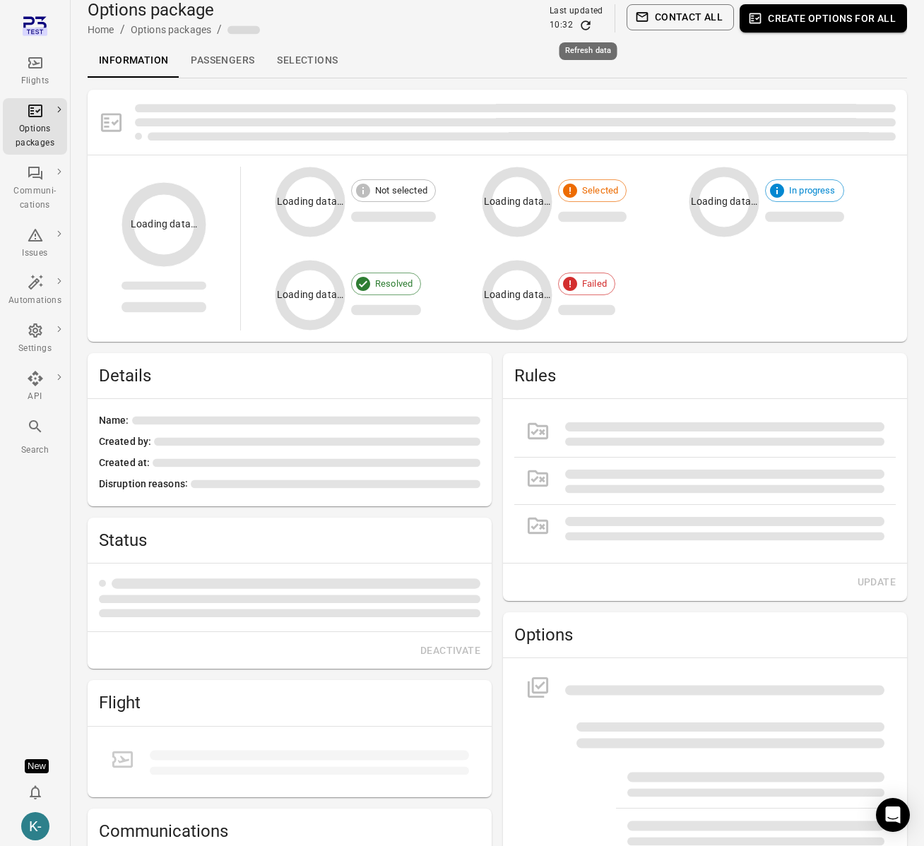
scroll to position [0, 0]
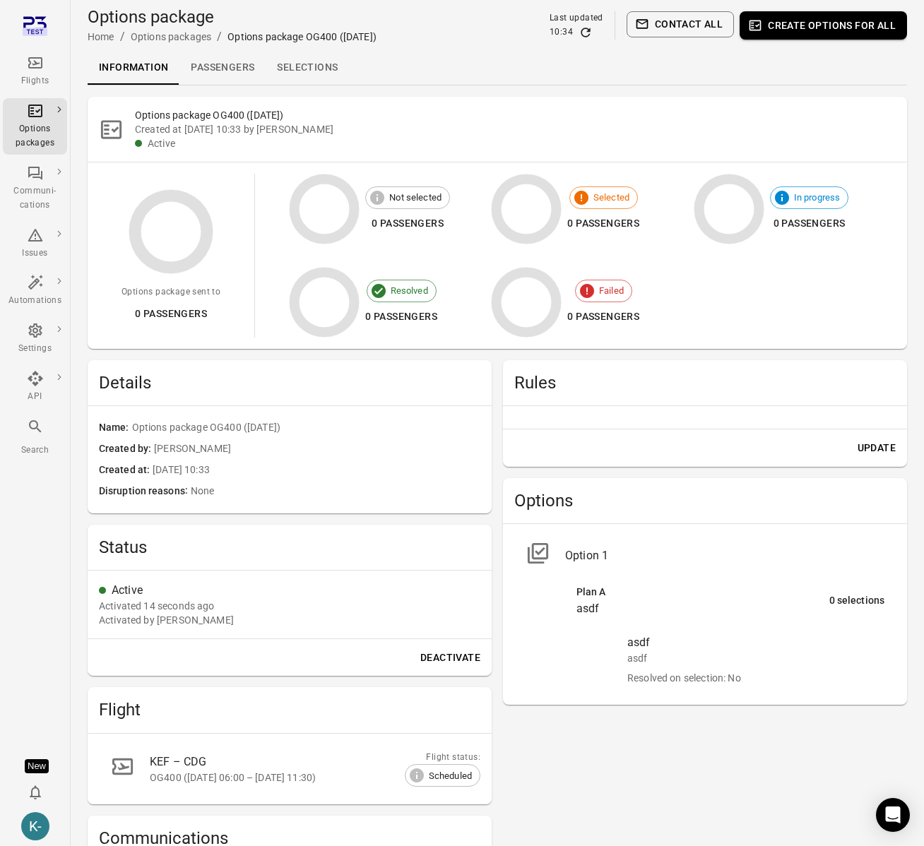
click at [425, 657] on button "Deactivate" at bounding box center [449, 658] width 71 height 26
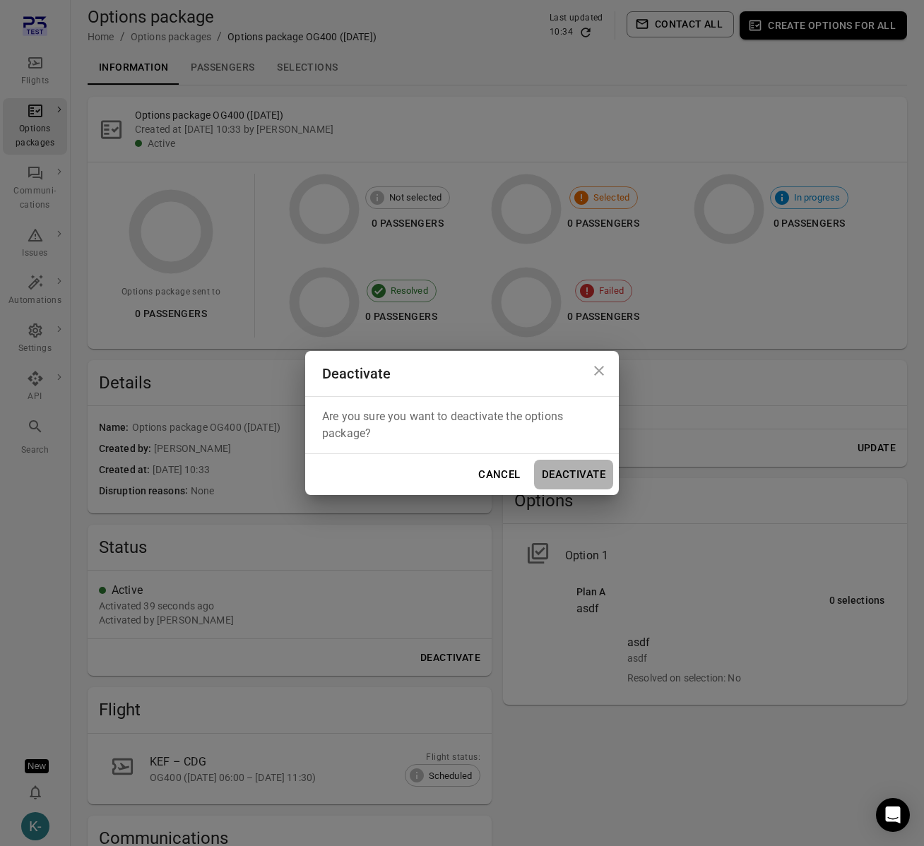
click at [573, 470] on button "Deactivate" at bounding box center [573, 475] width 79 height 30
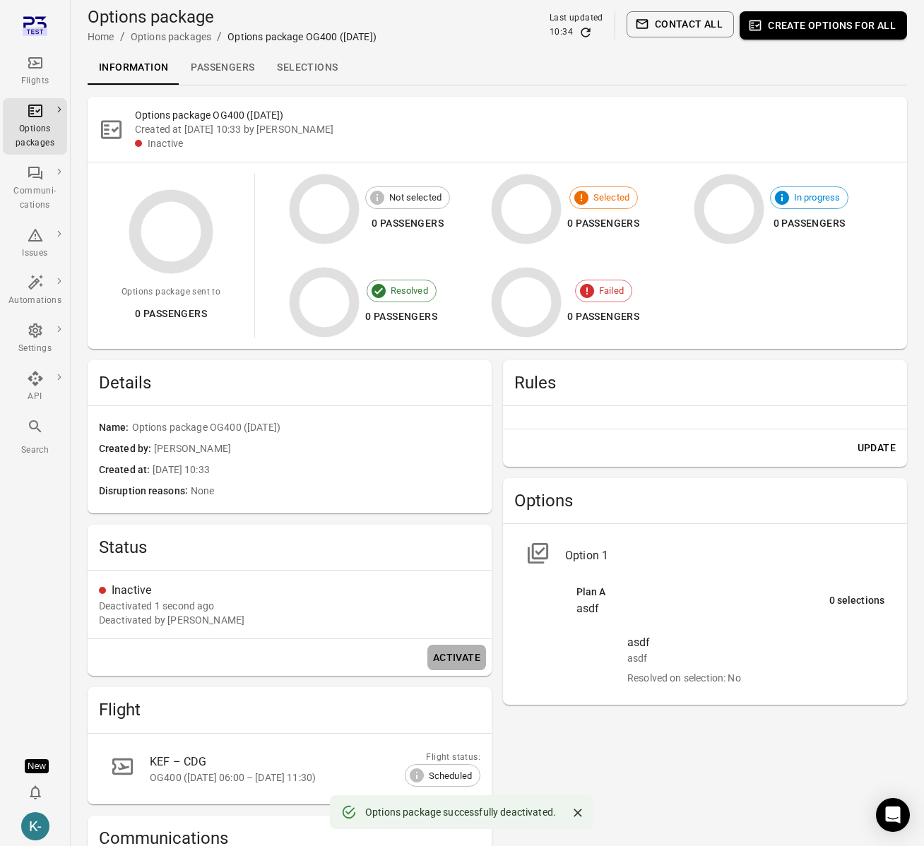
click at [458, 665] on button "Activate" at bounding box center [456, 658] width 59 height 26
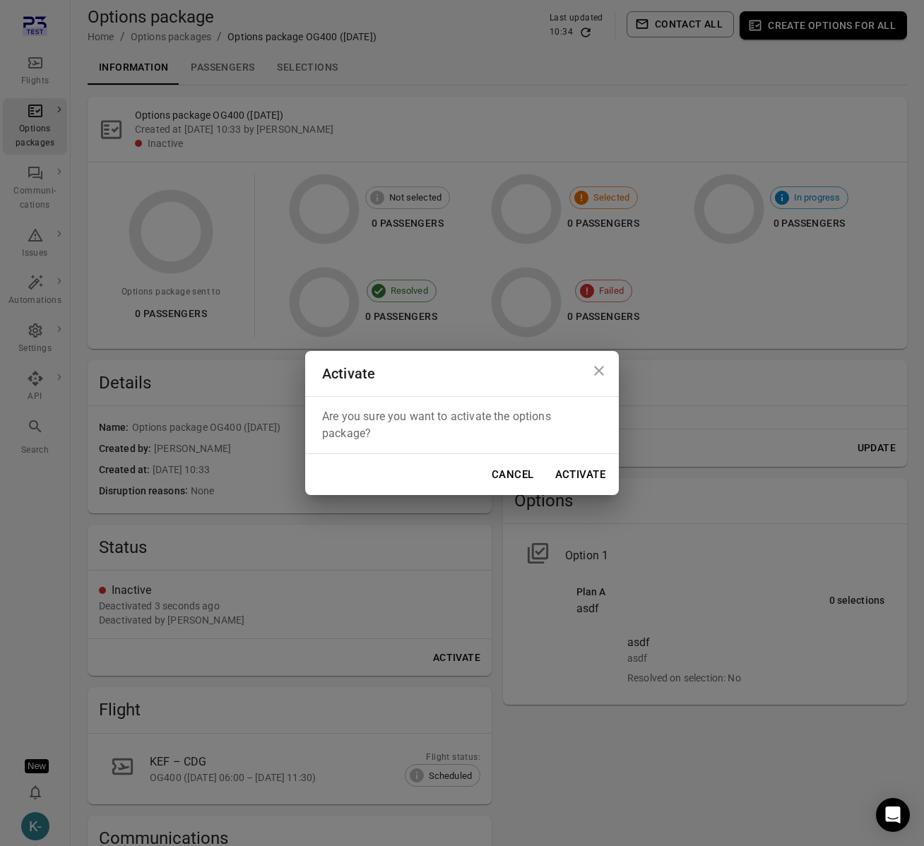
click at [604, 475] on button "Activate" at bounding box center [580, 475] width 66 height 30
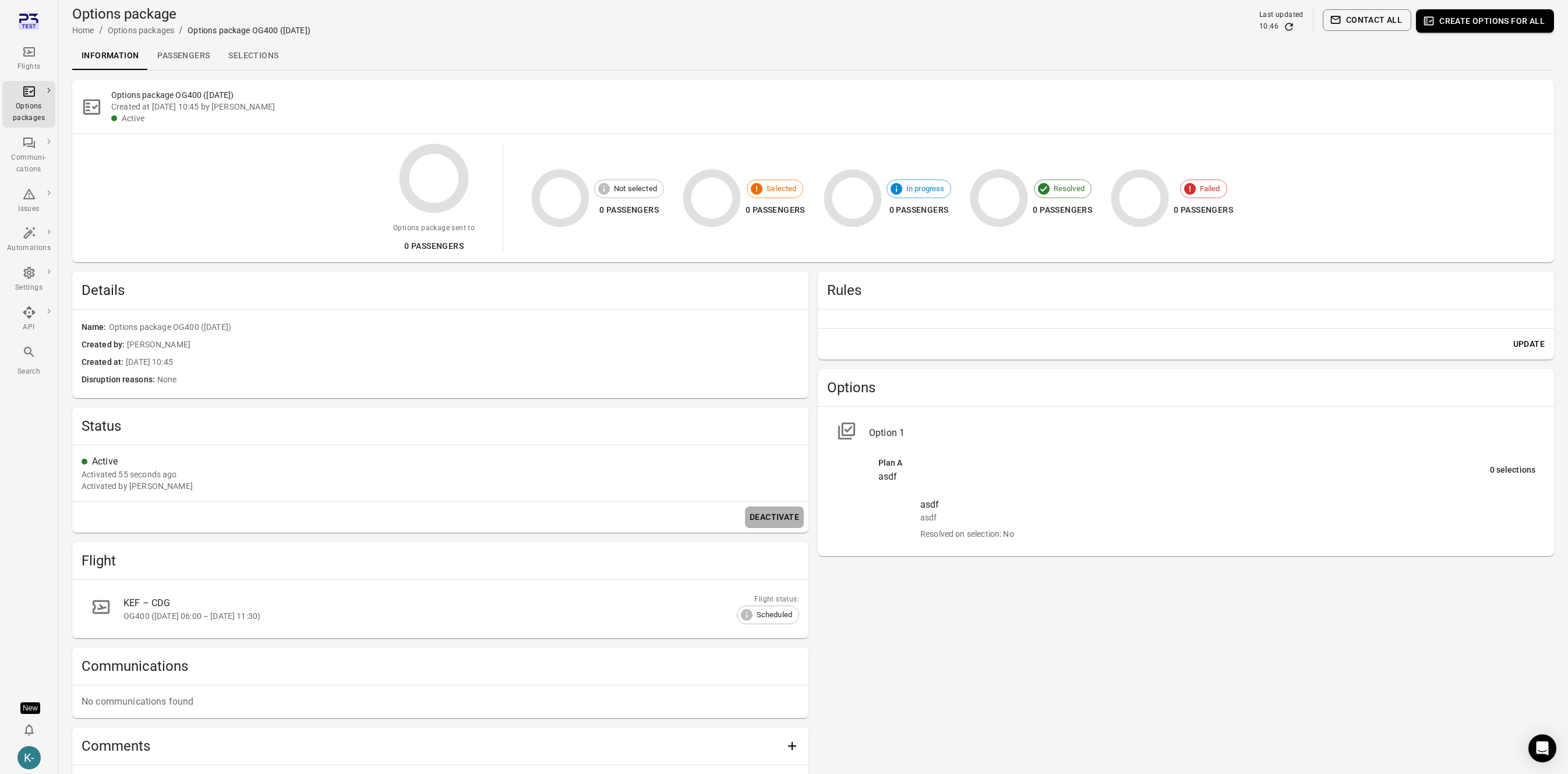
click at [766, 520] on button "Deactivate" at bounding box center [774, 517] width 59 height 21
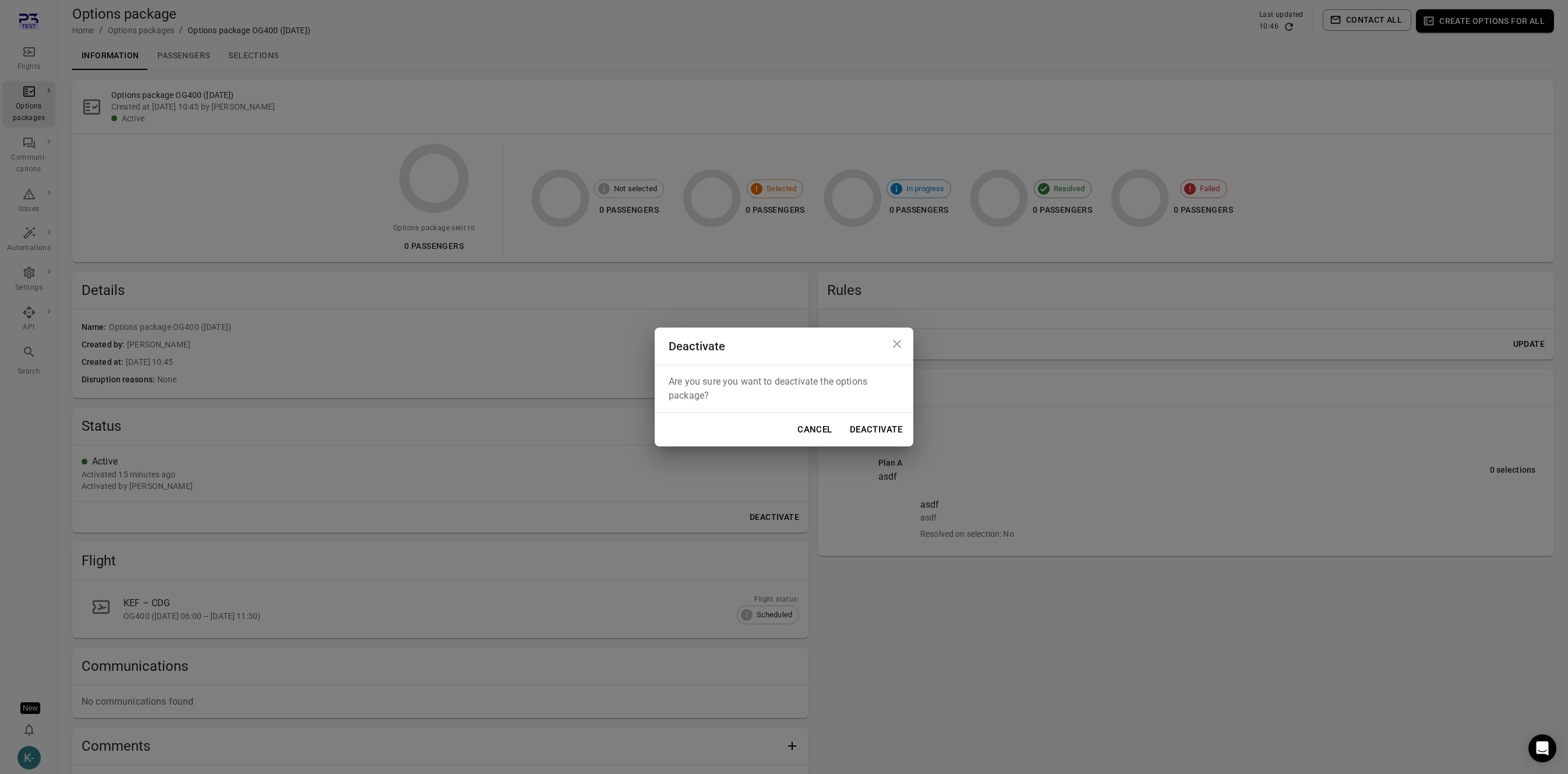
click at [873, 427] on button "Deactivate" at bounding box center [875, 430] width 65 height 25
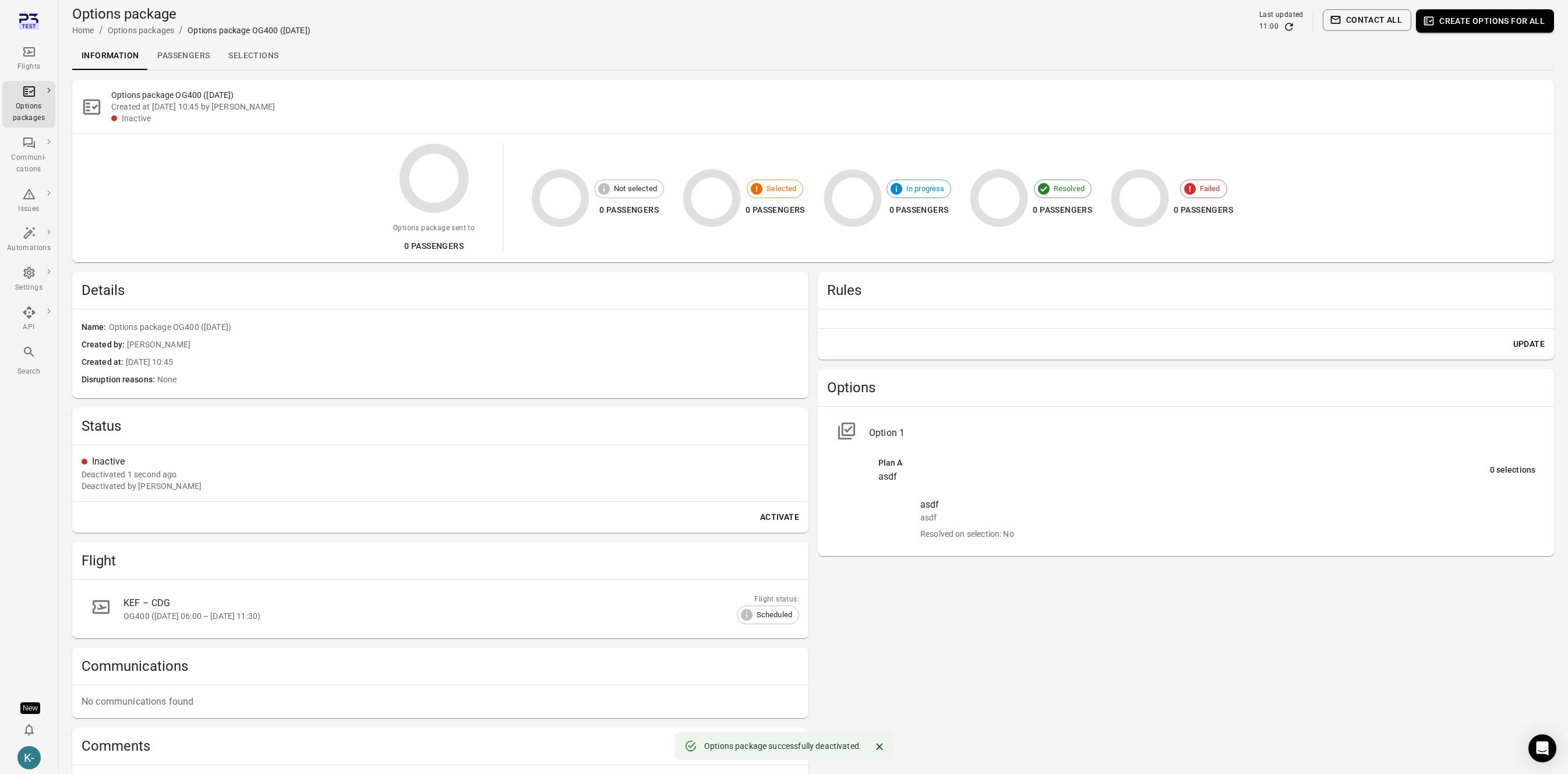
click at [777, 522] on button "Activate" at bounding box center [779, 517] width 49 height 21
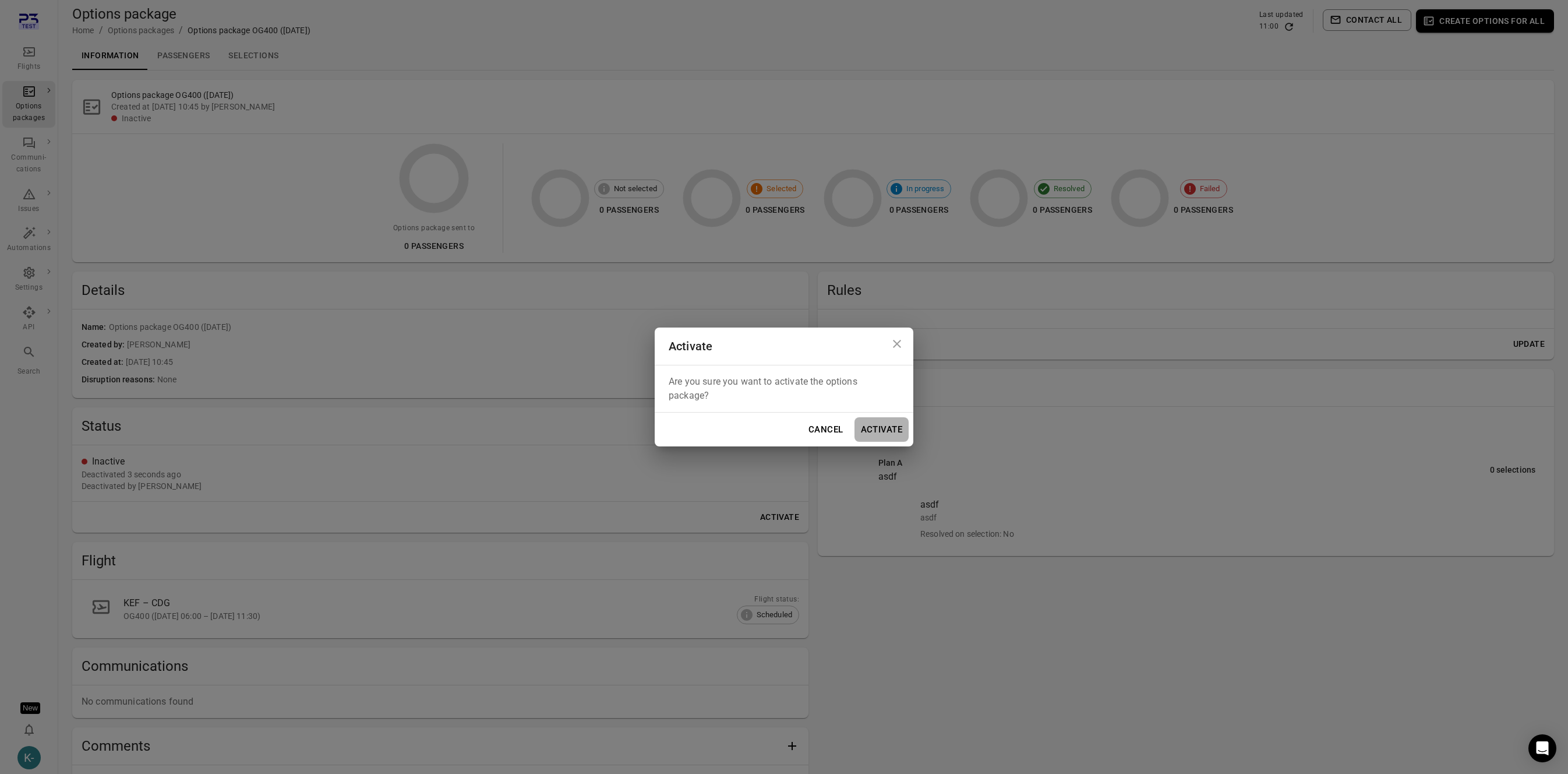
click at [867, 437] on button "Activate" at bounding box center [882, 430] width 54 height 25
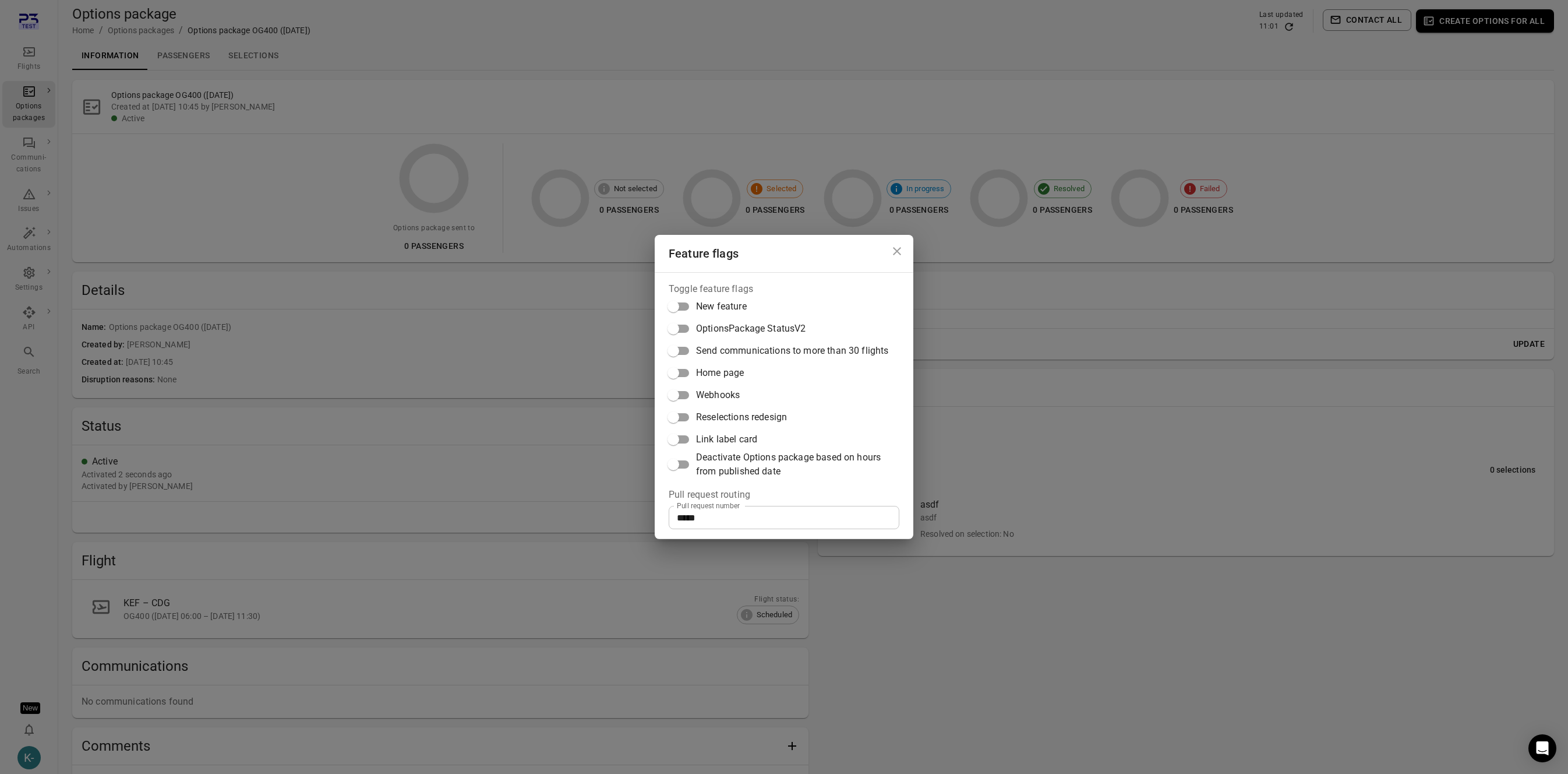
click at [892, 245] on icon "Close dialog" at bounding box center [897, 251] width 14 height 14
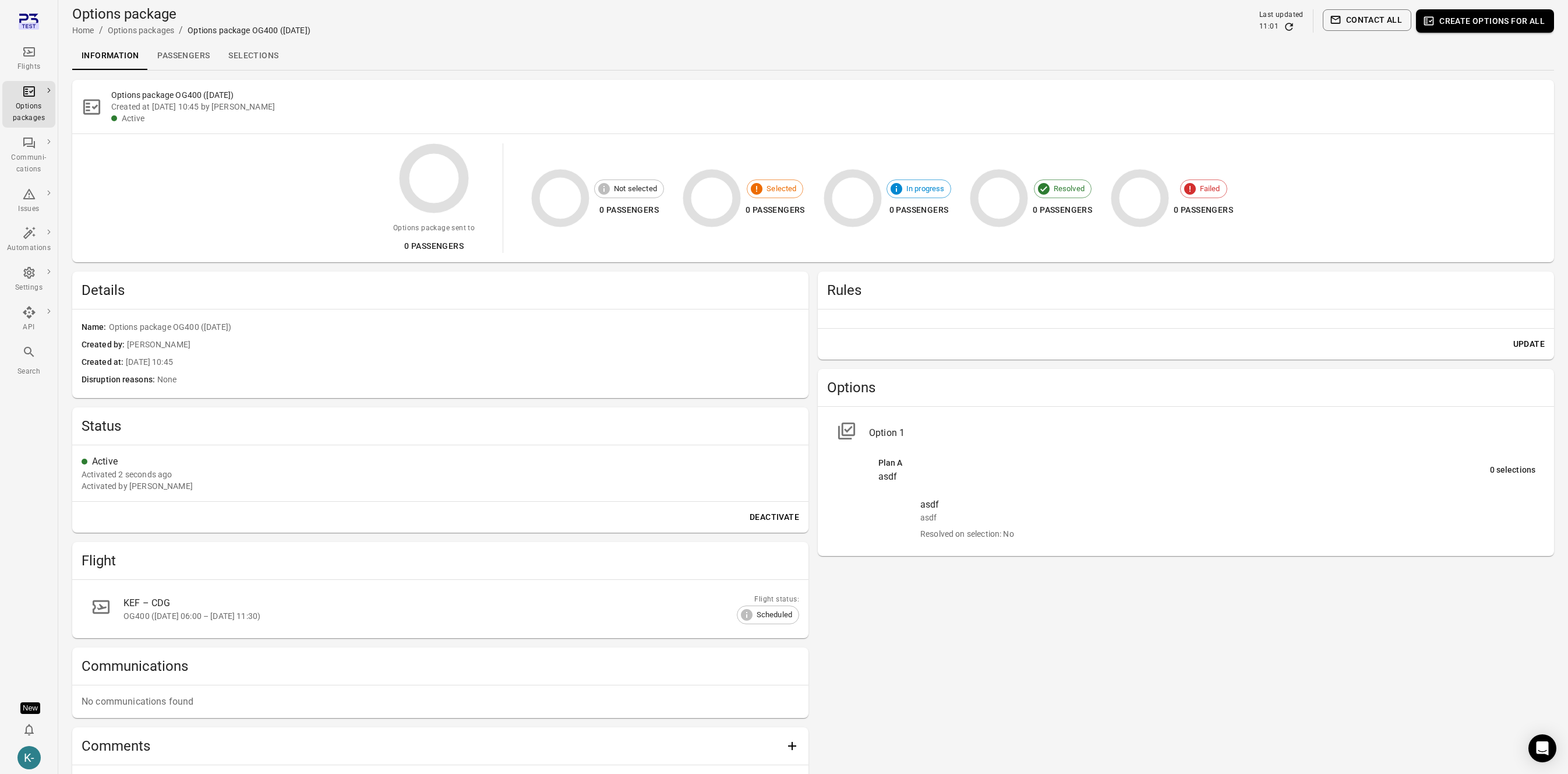
click at [1524, 337] on button "Update" at bounding box center [1528, 344] width 40 height 21
click at [1203, 17] on div "Options package Home / Options packages / Options package OG400 (30 Aug) Last u…" at bounding box center [813, 21] width 1481 height 33
